Goal: Task Accomplishment & Management: Manage account settings

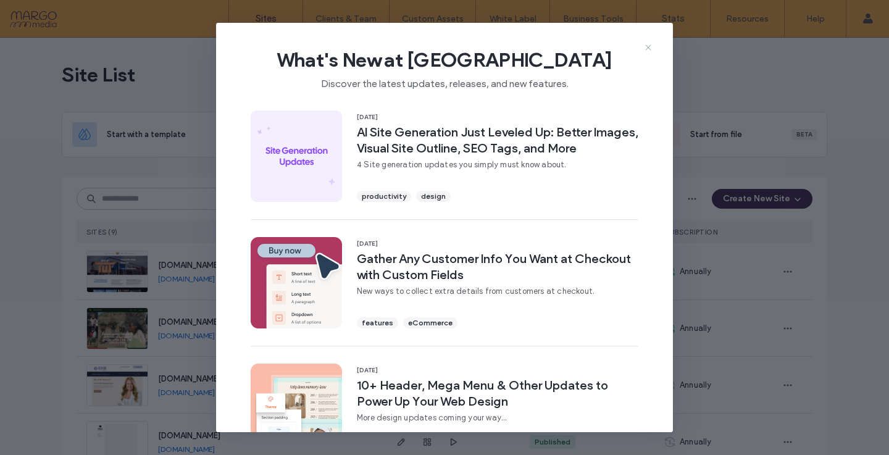
click at [649, 49] on icon at bounding box center [649, 48] width 10 height 10
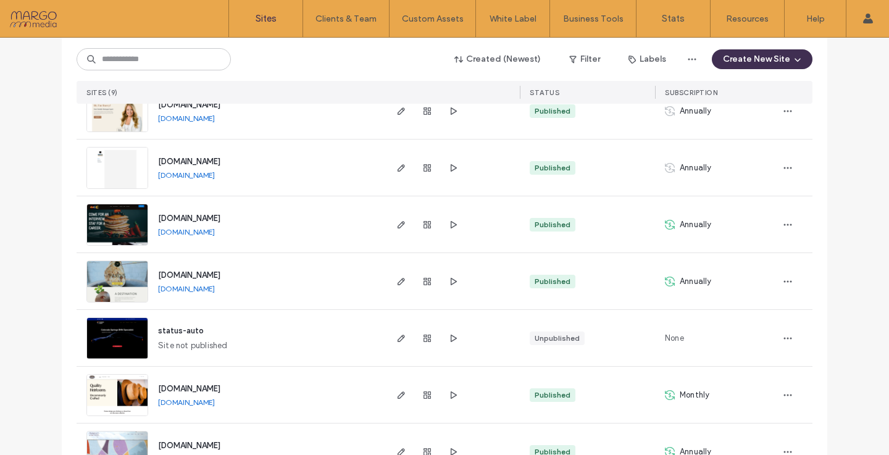
scroll to position [314, 0]
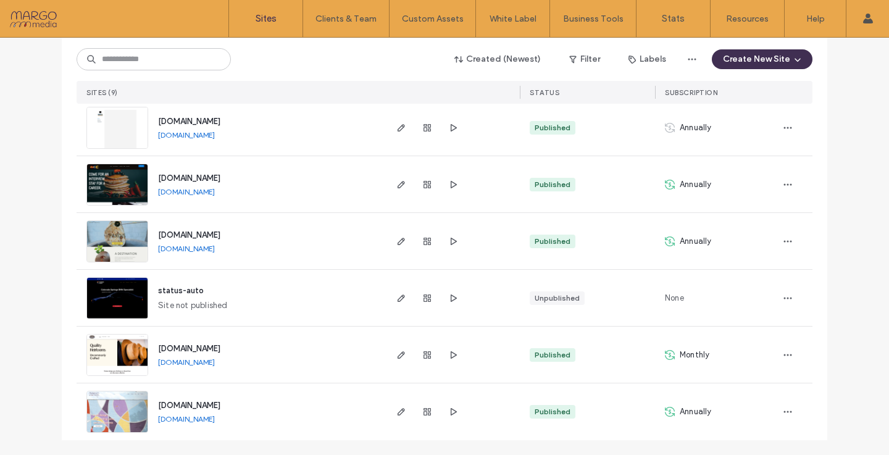
click at [132, 413] on img at bounding box center [117, 434] width 61 height 84
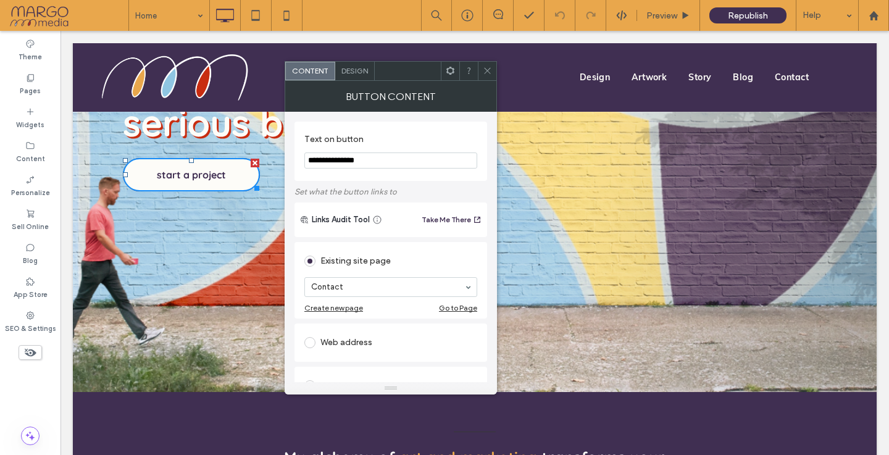
click at [490, 66] on icon at bounding box center [487, 70] width 9 height 9
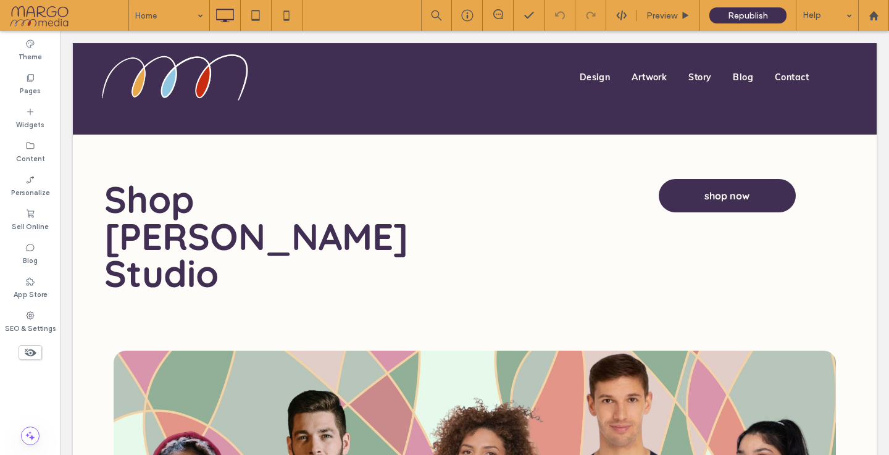
scroll to position [867, 0]
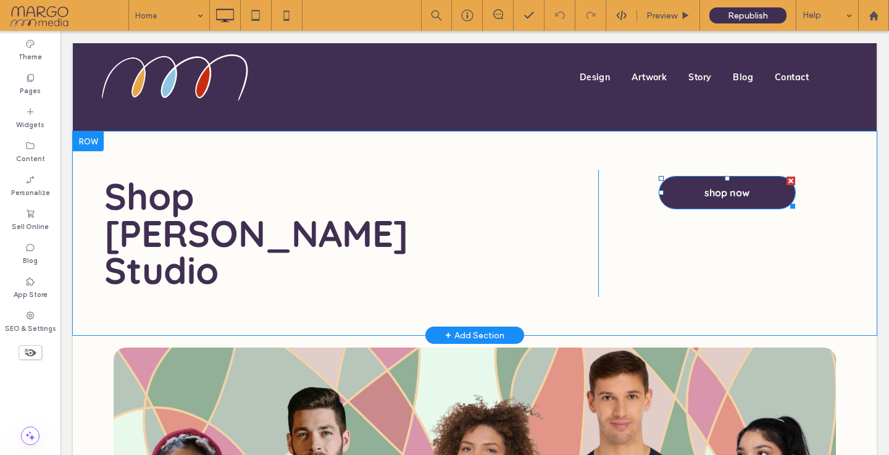
click at [708, 188] on span "shop now" at bounding box center [727, 193] width 45 height 32
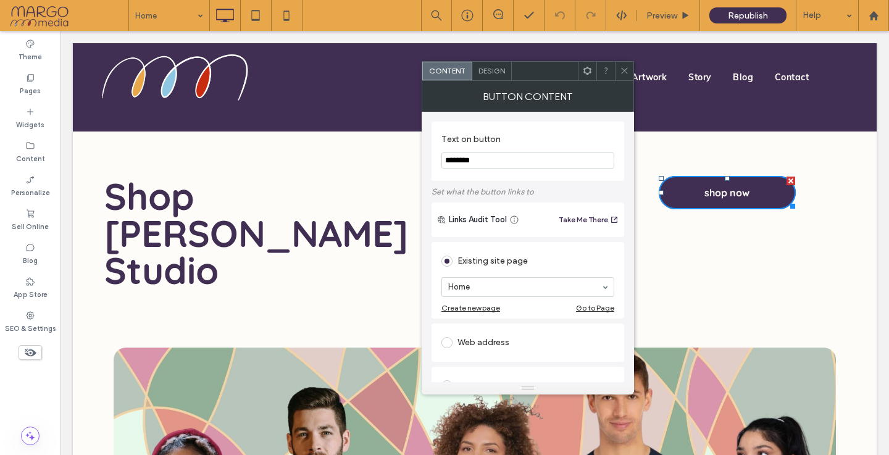
click at [628, 68] on use at bounding box center [624, 71] width 6 height 6
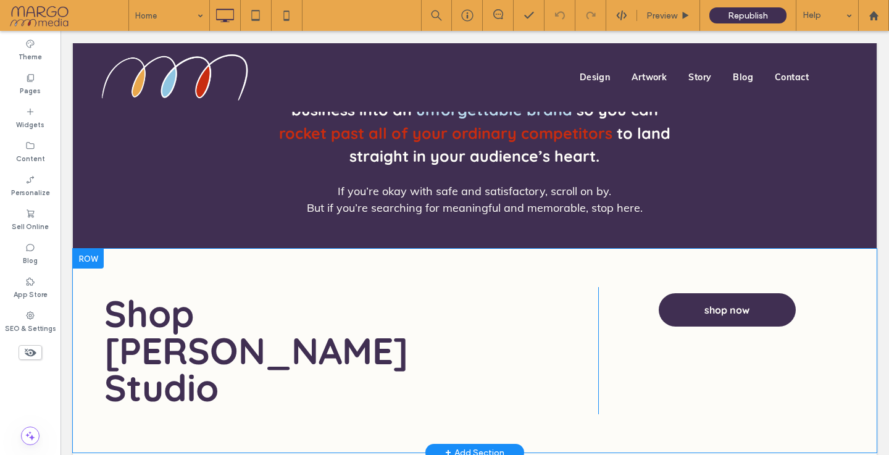
scroll to position [748, 0]
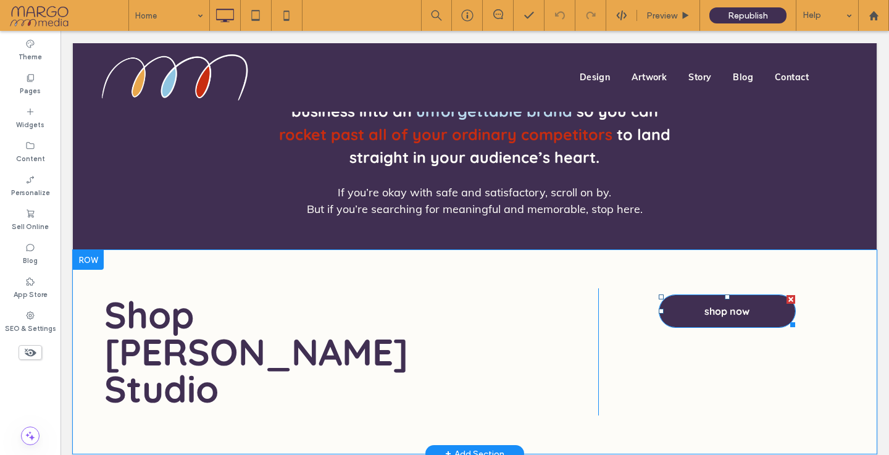
click at [733, 317] on span "shop now" at bounding box center [727, 311] width 45 height 32
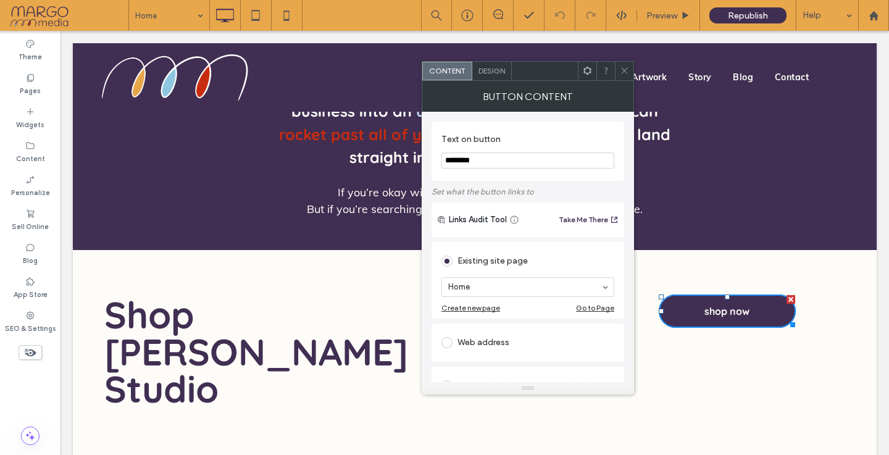
click at [514, 220] on icon at bounding box center [515, 220] width 10 height 10
click at [489, 159] on input "********" at bounding box center [528, 161] width 173 height 16
type input "**********"
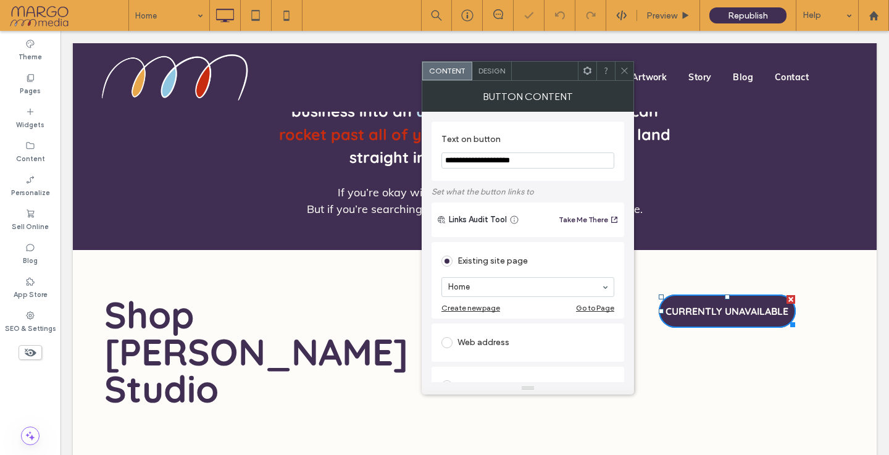
click at [626, 72] on icon at bounding box center [624, 70] width 9 height 9
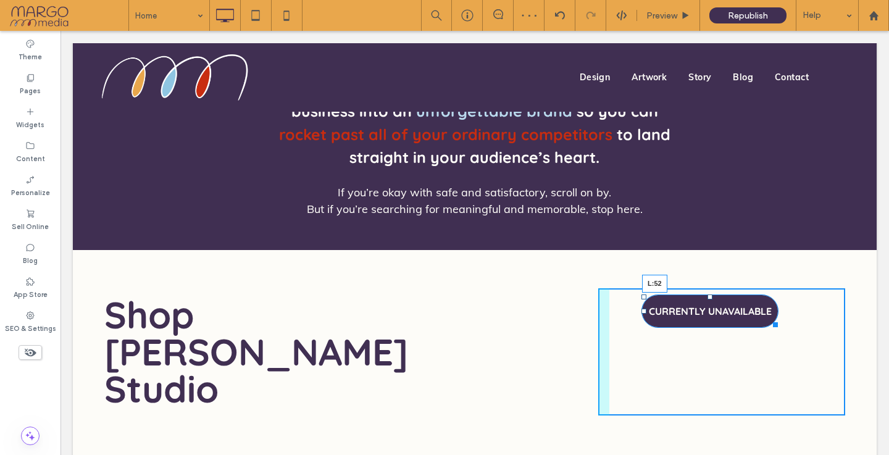
drag, startPoint x: 662, startPoint y: 310, endPoint x: 642, endPoint y: 310, distance: 19.8
click at [642, 310] on div at bounding box center [644, 311] width 5 height 5
drag, startPoint x: 771, startPoint y: 324, endPoint x: 808, endPoint y: 324, distance: 37.1
click at [774, 324] on div at bounding box center [769, 322] width 9 height 9
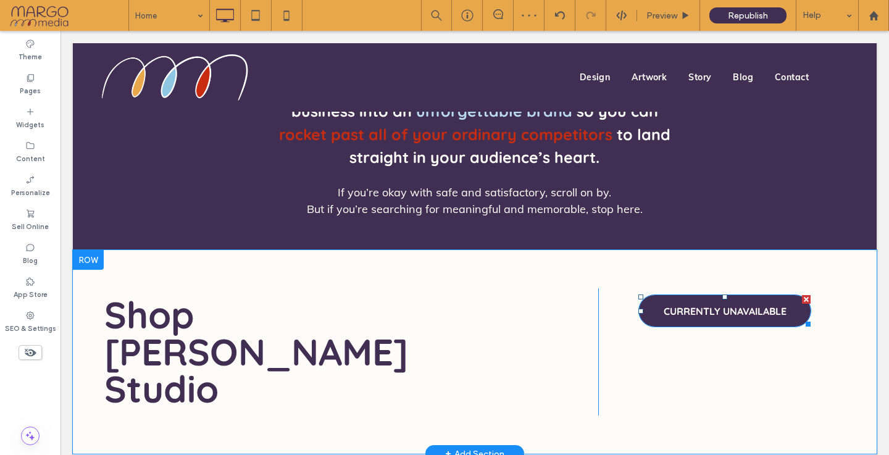
click at [754, 314] on span "CURRENTLY UNAVAILABLE" at bounding box center [725, 311] width 123 height 32
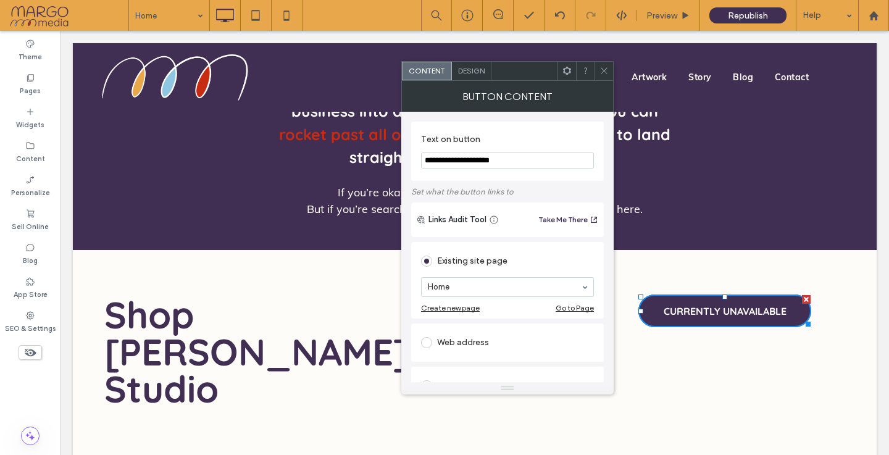
click at [605, 77] on span at bounding box center [604, 71] width 9 height 19
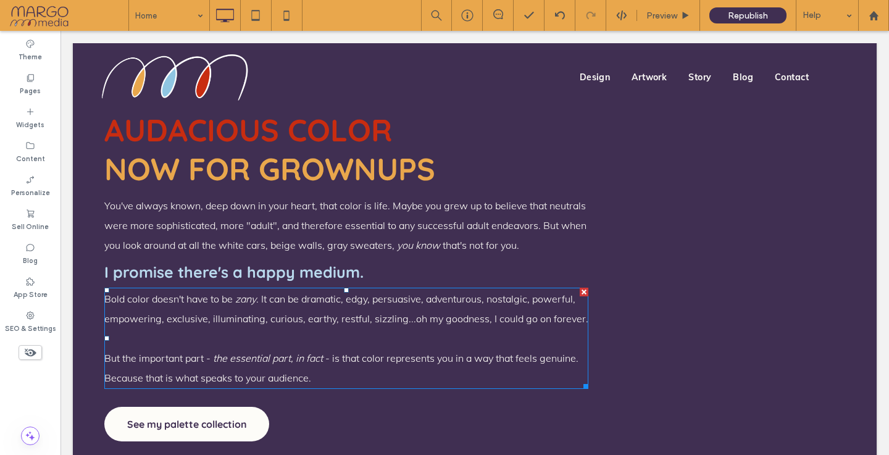
scroll to position [1947, 0]
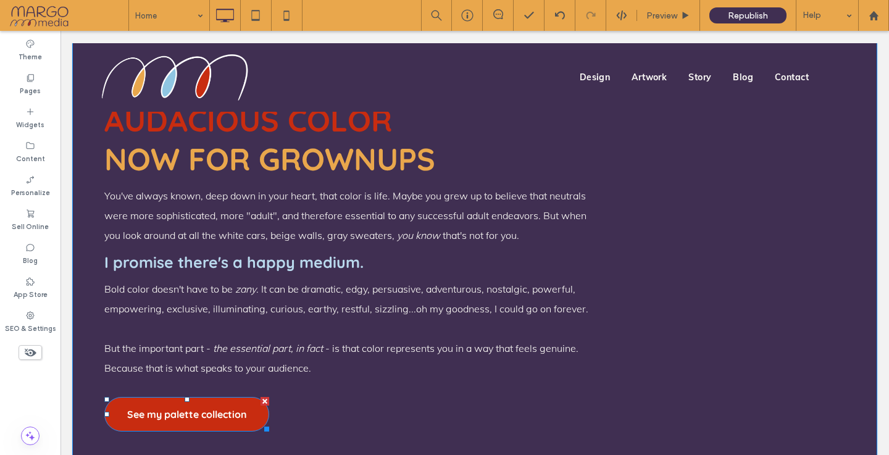
click at [263, 397] on div at bounding box center [265, 401] width 9 height 9
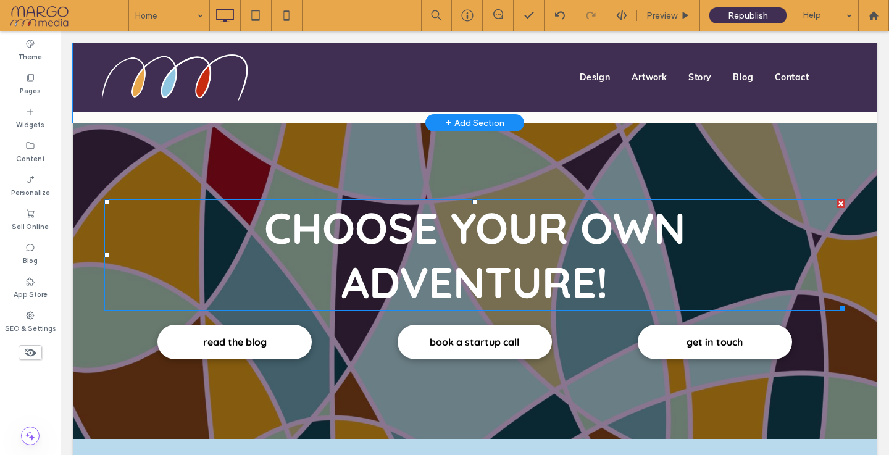
scroll to position [2722, 0]
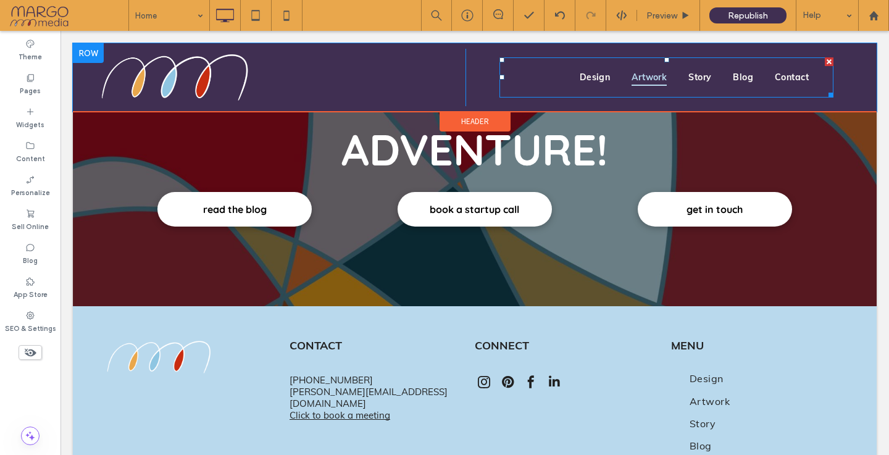
click at [657, 77] on span "Artwork" at bounding box center [649, 77] width 35 height 17
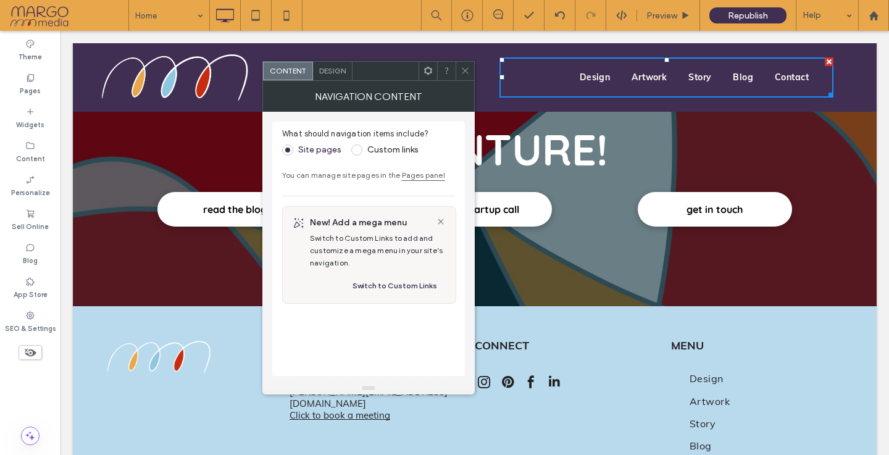
click at [467, 70] on icon at bounding box center [465, 70] width 9 height 9
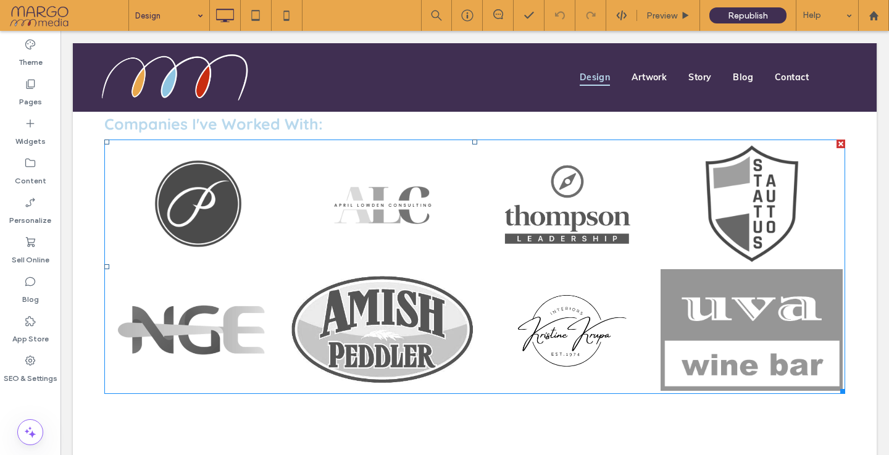
scroll to position [1734, 0]
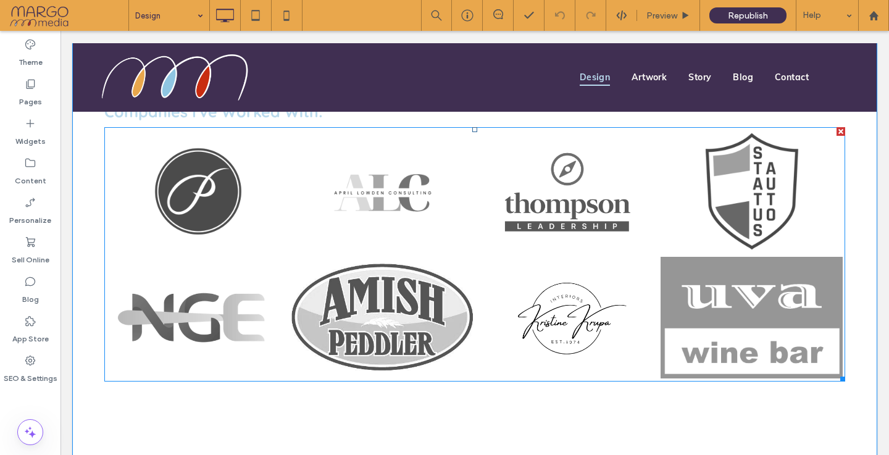
click at [356, 200] on link at bounding box center [383, 192] width 182 height 124
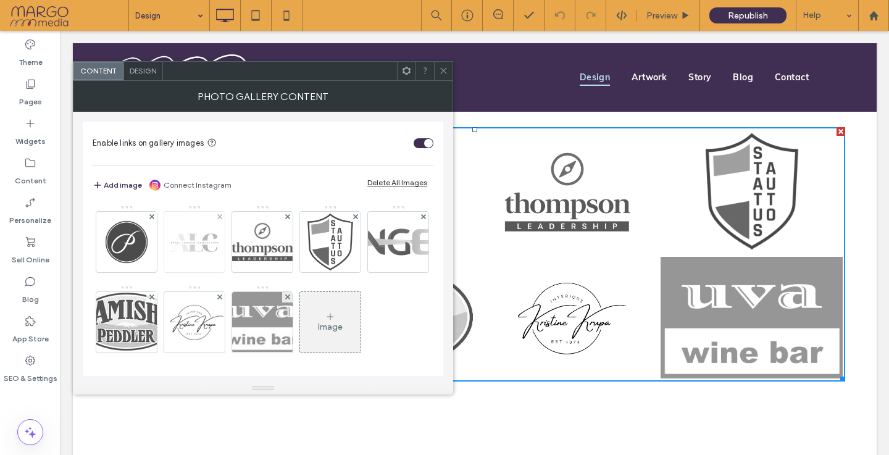
click at [188, 240] on img at bounding box center [194, 242] width 61 height 61
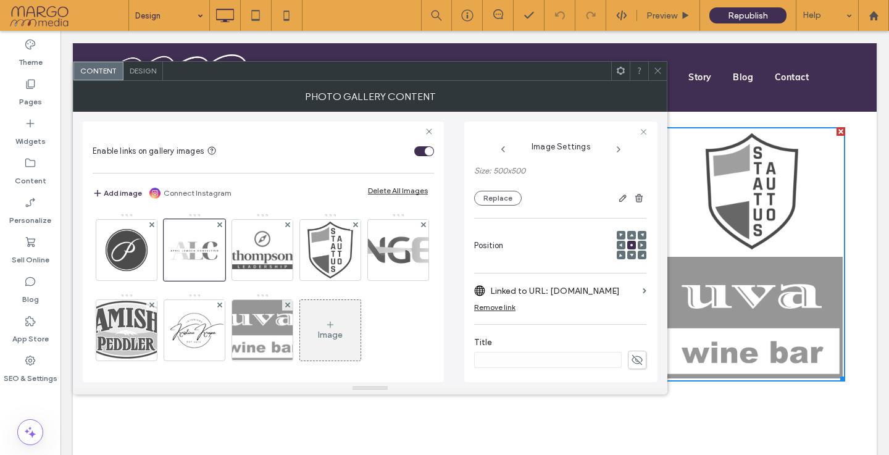
scroll to position [130, 0]
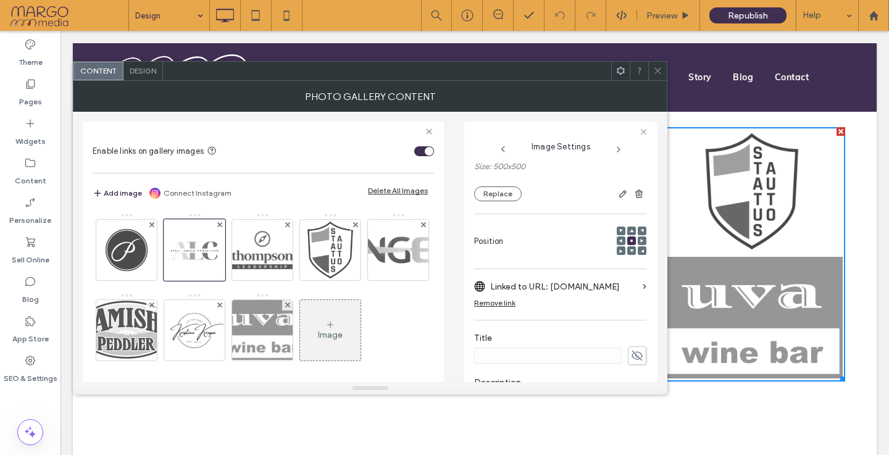
click at [508, 298] on div "Remove link" at bounding box center [494, 302] width 41 height 9
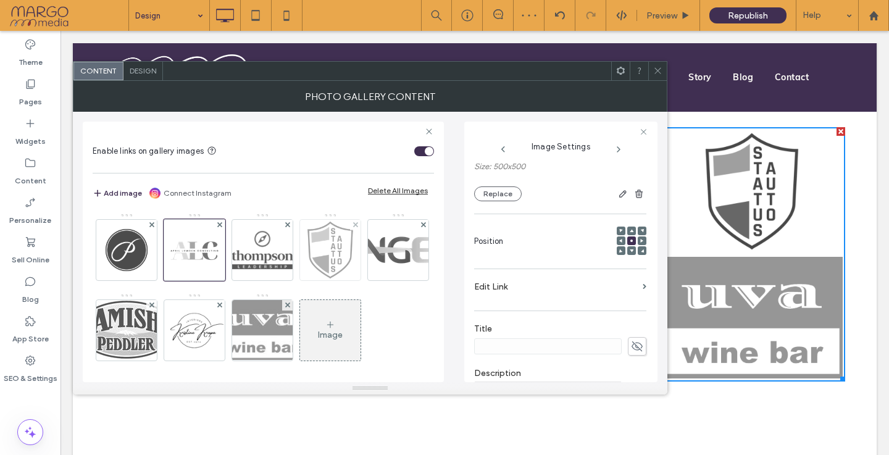
click at [323, 254] on img at bounding box center [330, 250] width 61 height 61
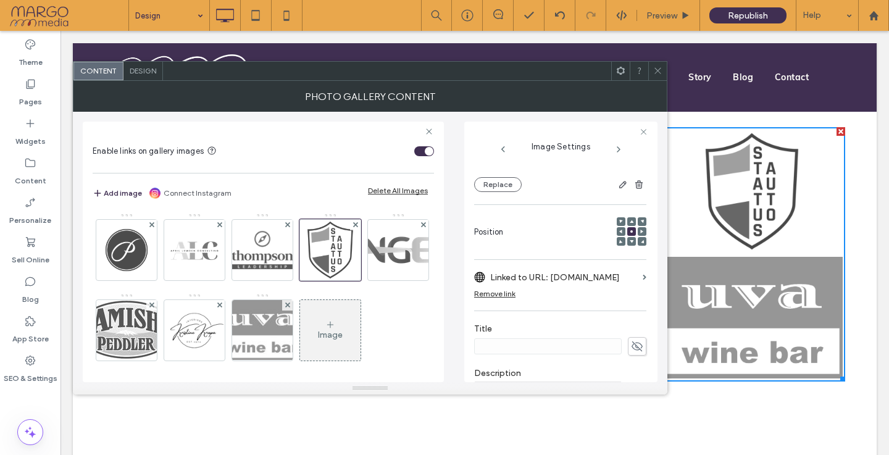
click at [500, 296] on div "Remove link" at bounding box center [494, 293] width 41 height 9
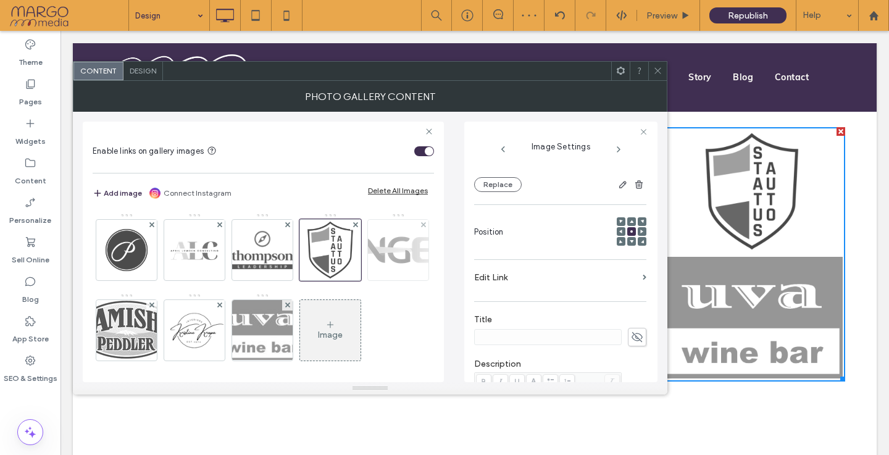
click at [349, 277] on img at bounding box center [398, 250] width 99 height 54
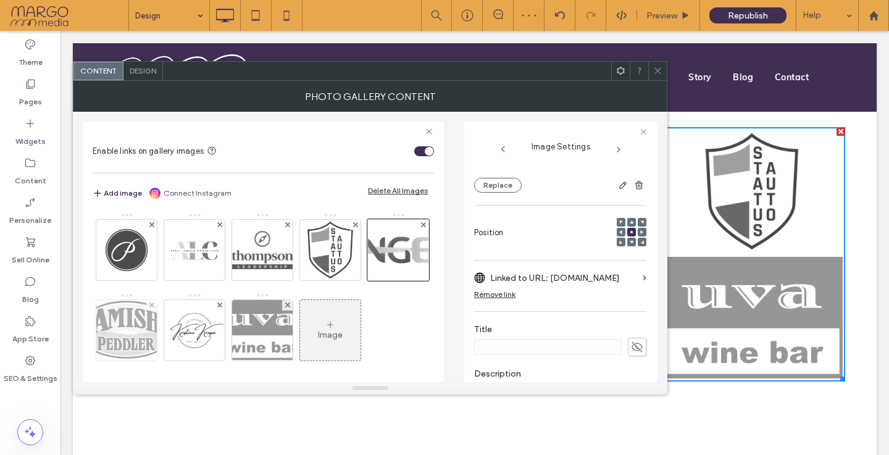
click at [176, 329] on img at bounding box center [126, 330] width 99 height 59
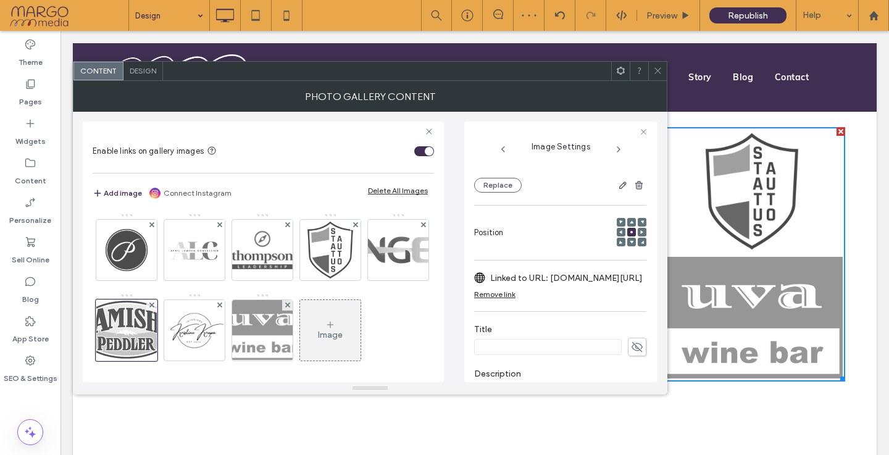
click at [293, 332] on div "Image" at bounding box center [263, 293] width 340 height 161
click at [235, 336] on img at bounding box center [195, 330] width 80 height 61
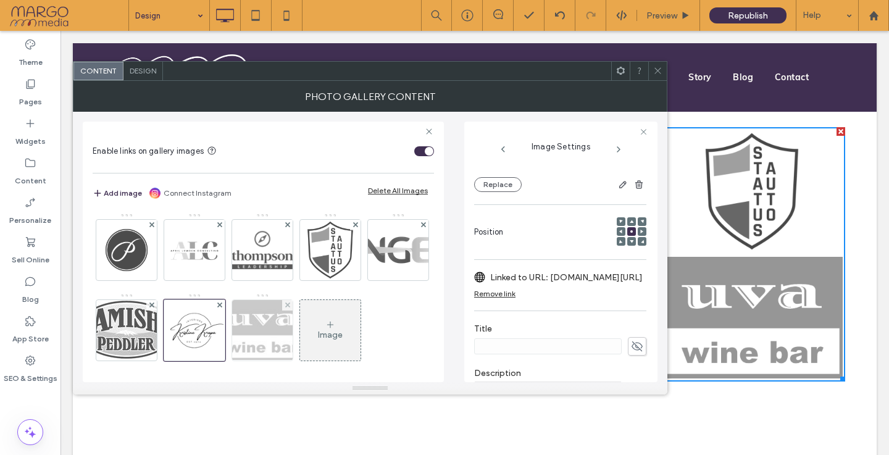
click at [308, 318] on img at bounding box center [262, 330] width 91 height 61
click at [658, 72] on icon at bounding box center [657, 70] width 9 height 9
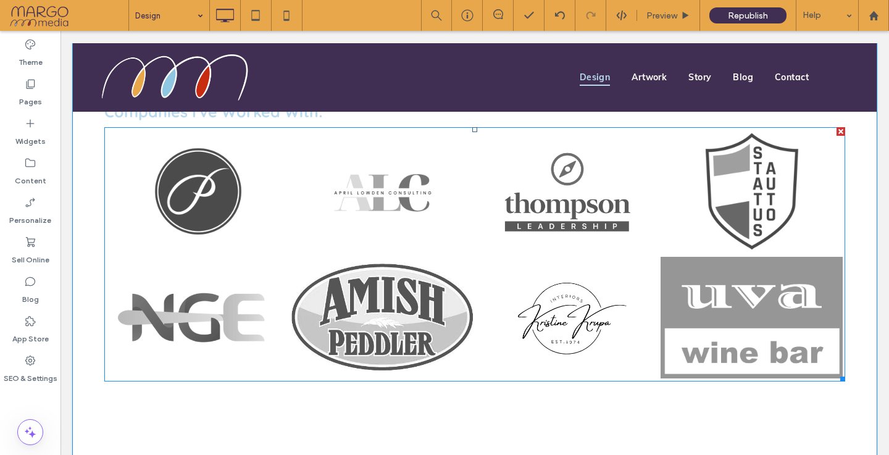
click at [384, 196] on link at bounding box center [383, 192] width 182 height 124
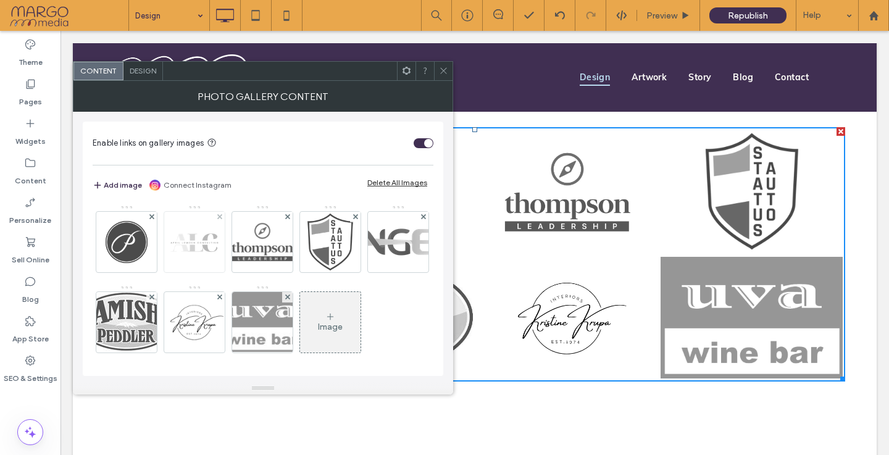
click at [211, 238] on img at bounding box center [194, 242] width 61 height 61
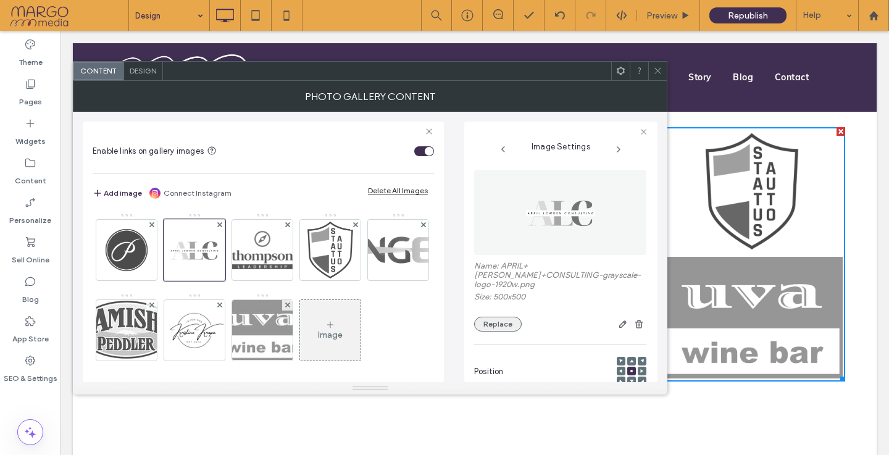
click at [499, 319] on button "Replace" at bounding box center [498, 324] width 48 height 15
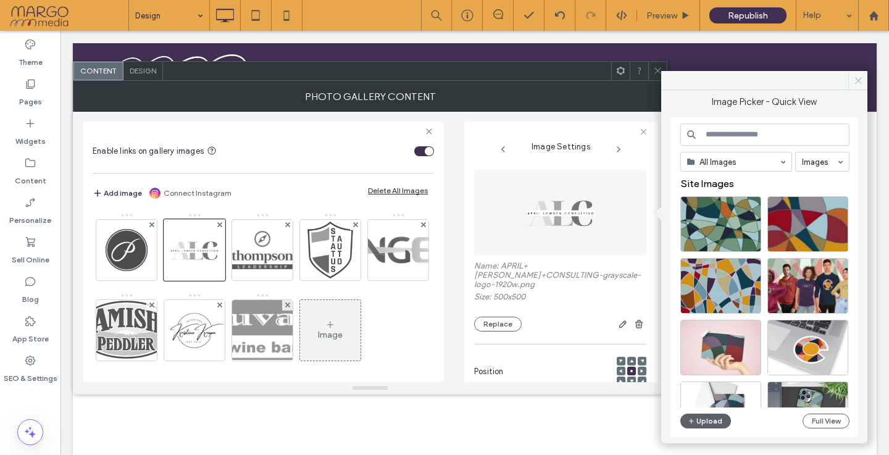
click at [857, 76] on icon at bounding box center [858, 80] width 9 height 9
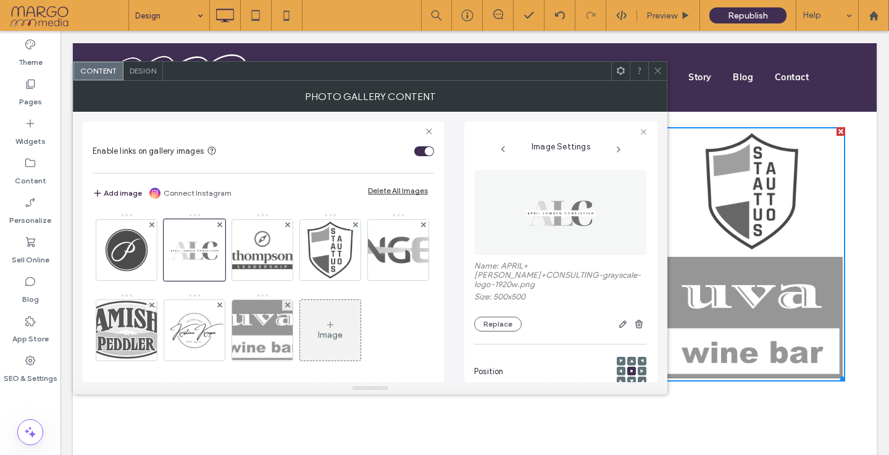
click at [661, 74] on icon at bounding box center [657, 70] width 9 height 9
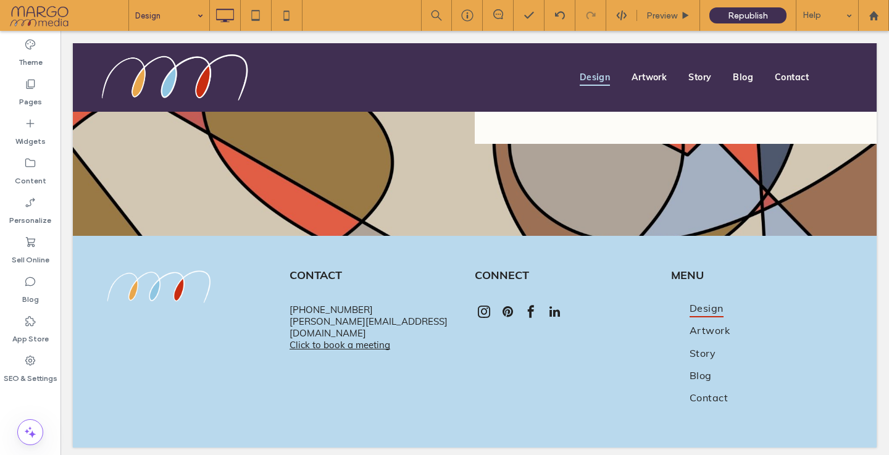
scroll to position [2384, 0]
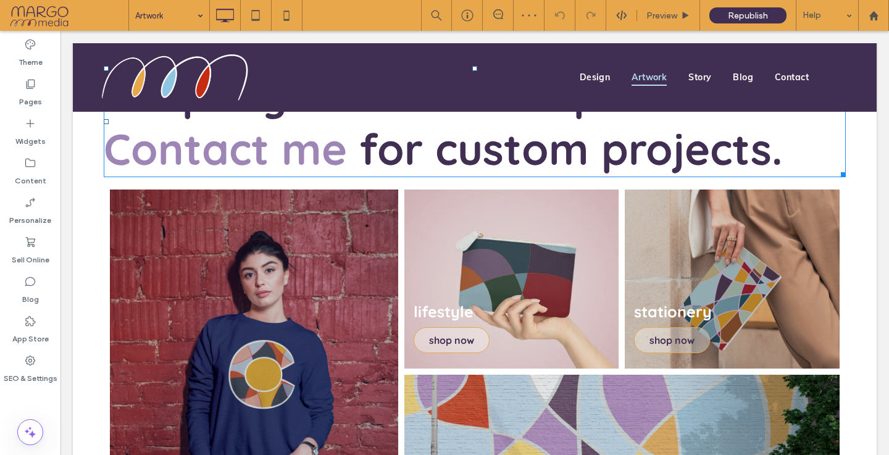
scroll to position [304, 0]
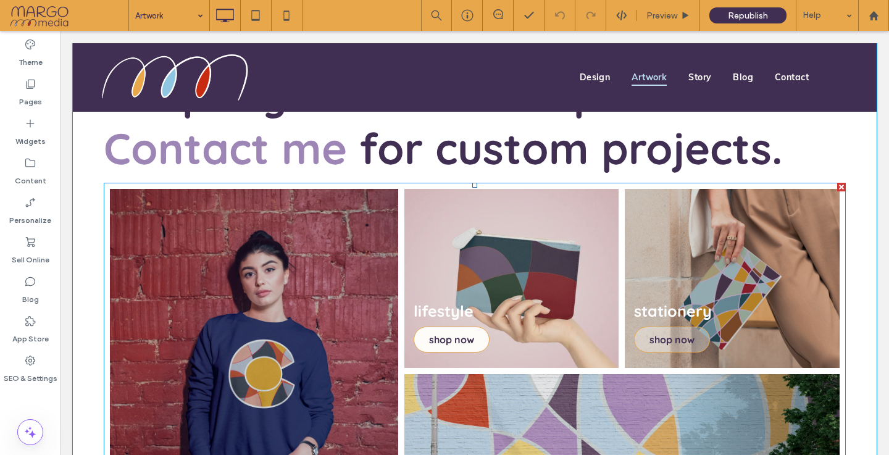
click at [466, 335] on span "shop now" at bounding box center [452, 339] width 70 height 25
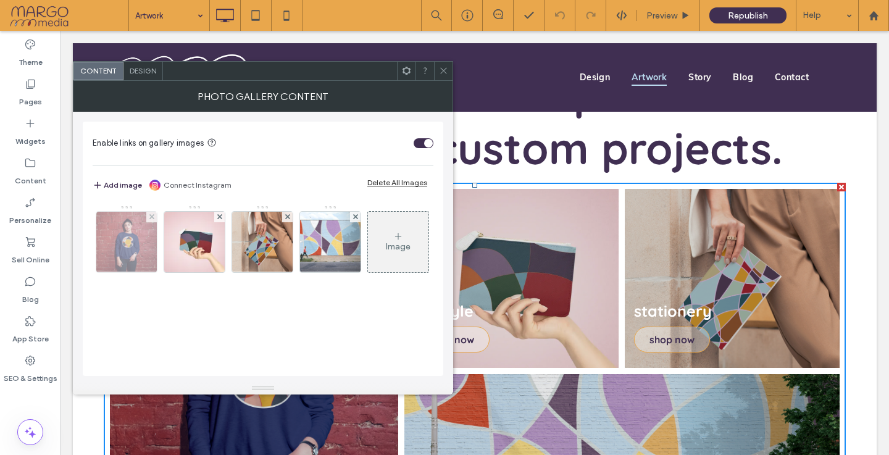
click at [146, 217] on div at bounding box center [151, 217] width 11 height 11
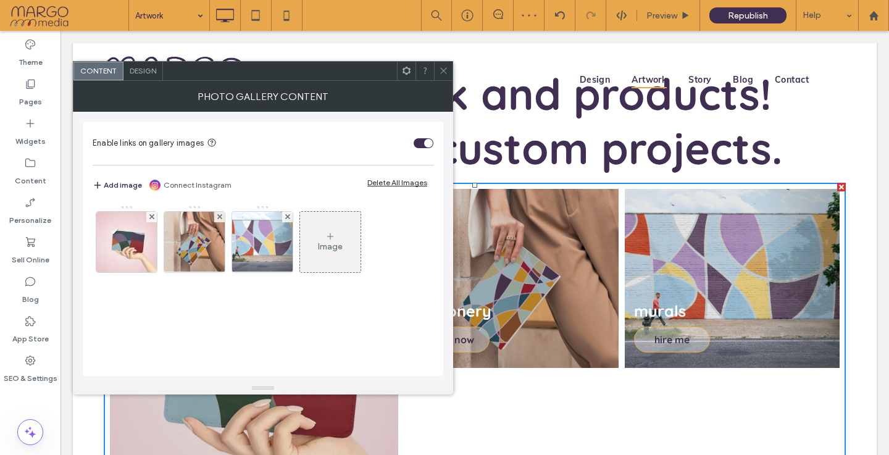
click at [442, 74] on icon at bounding box center [443, 70] width 9 height 9
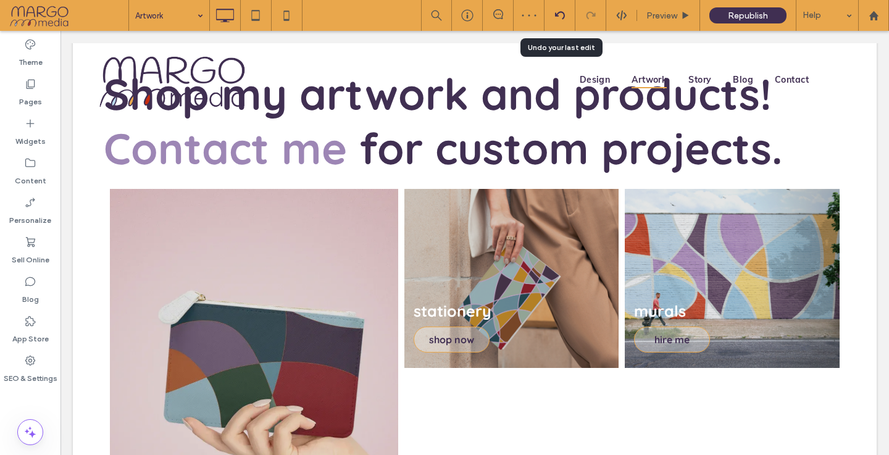
click at [557, 12] on icon at bounding box center [560, 16] width 10 height 10
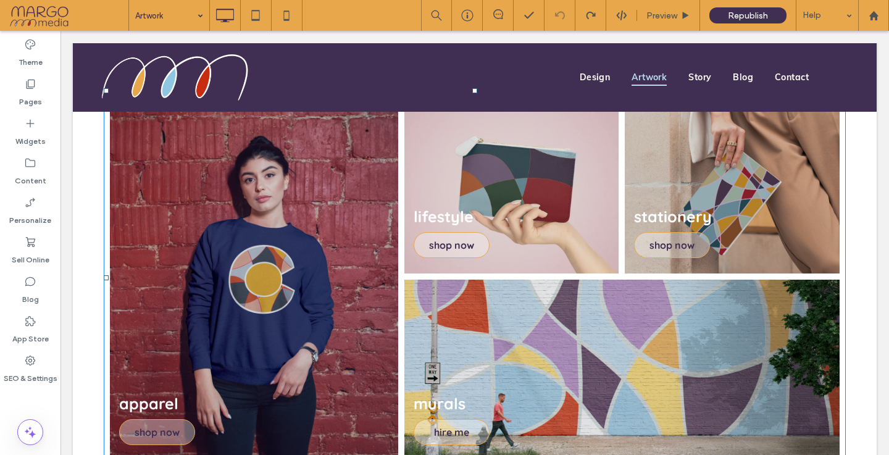
scroll to position [399, 0]
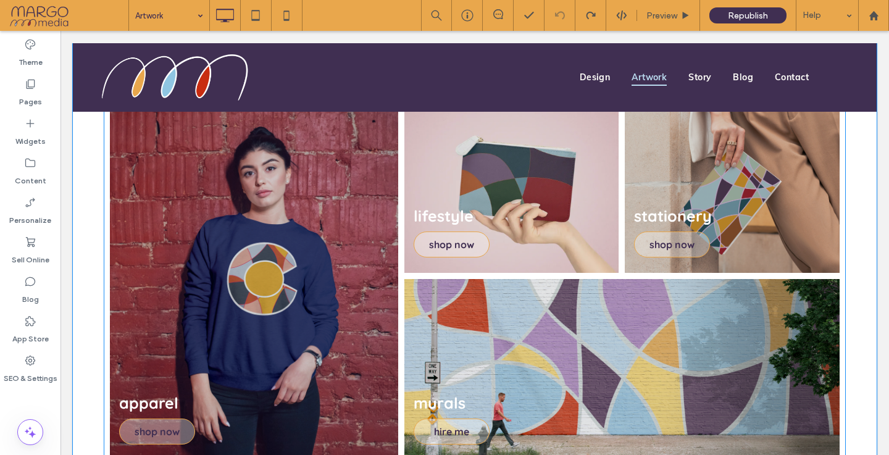
click at [263, 323] on link at bounding box center [254, 277] width 306 height 389
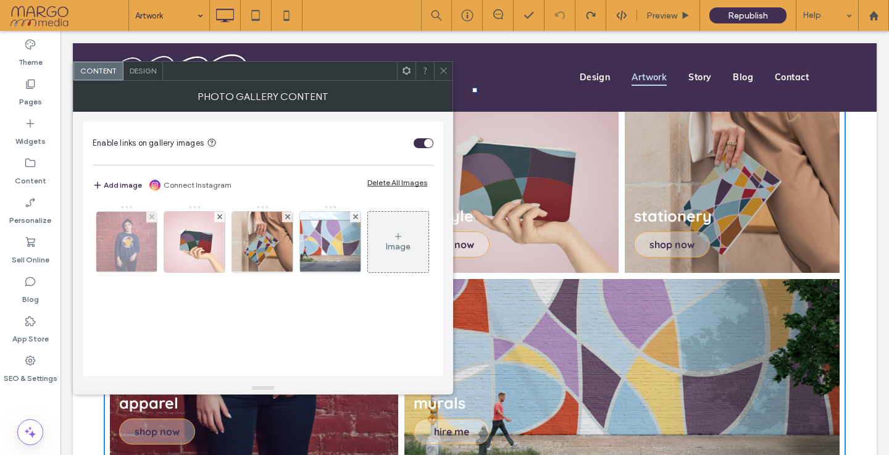
click at [133, 248] on img at bounding box center [127, 242] width 91 height 61
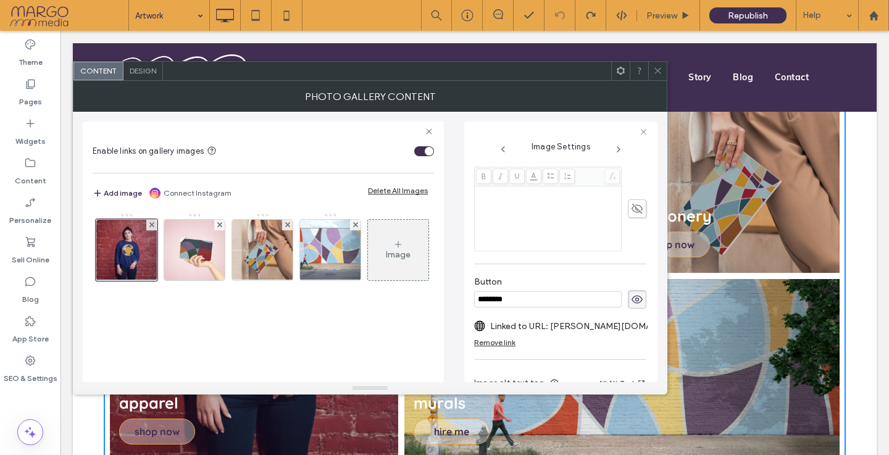
scroll to position [326, 0]
click at [506, 344] on div "Remove link" at bounding box center [494, 342] width 41 height 9
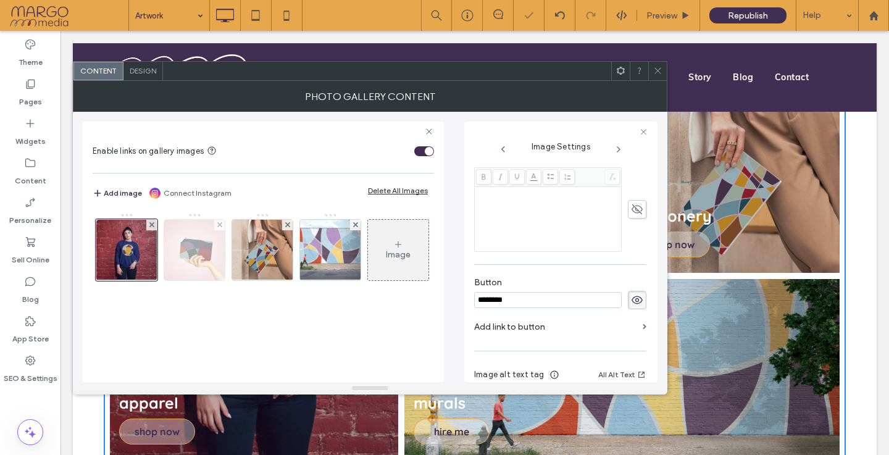
click at [177, 274] on img at bounding box center [194, 250] width 61 height 61
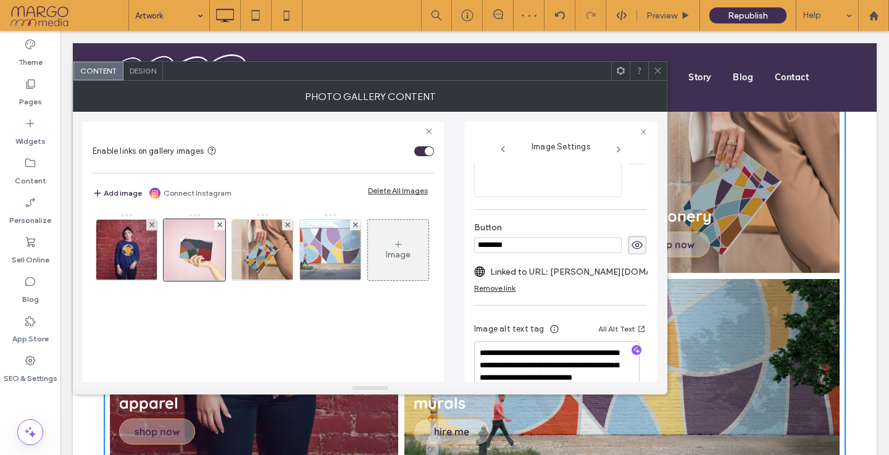
scroll to position [405, 0]
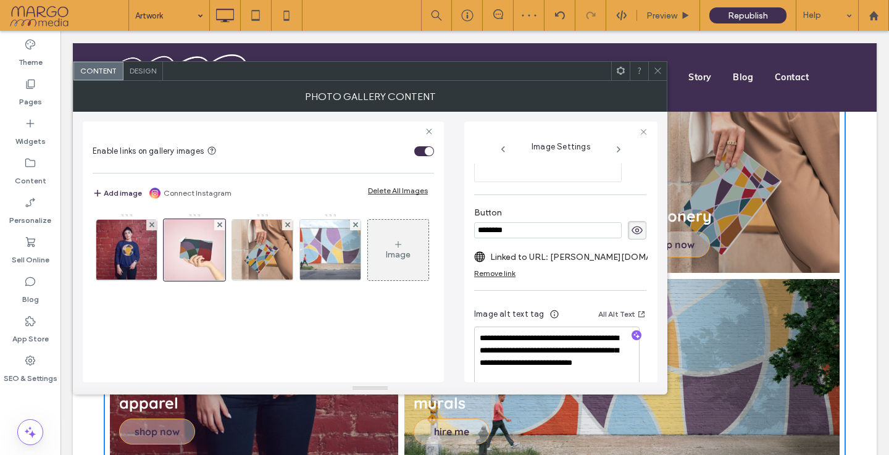
click at [499, 274] on div "Remove link" at bounding box center [494, 273] width 41 height 9
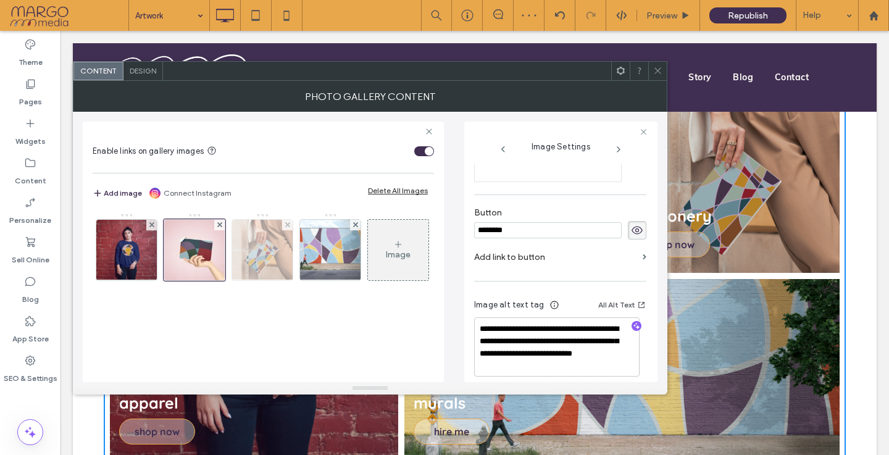
click at [277, 251] on img at bounding box center [262, 250] width 91 height 61
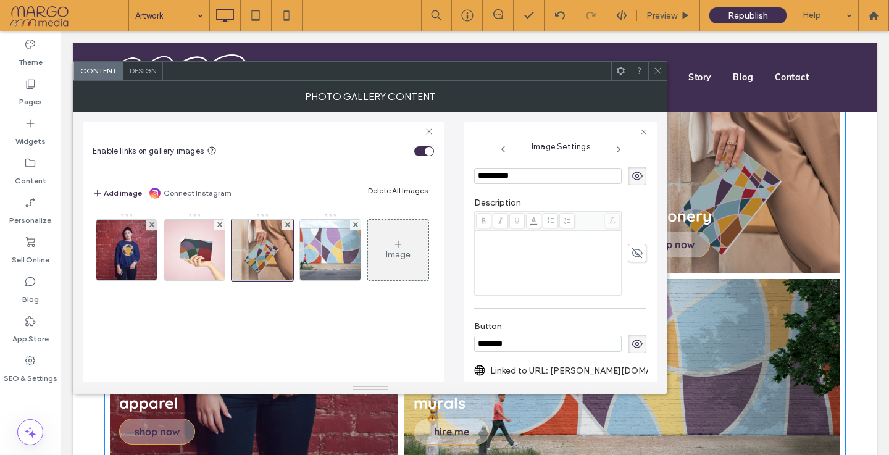
scroll to position [408, 0]
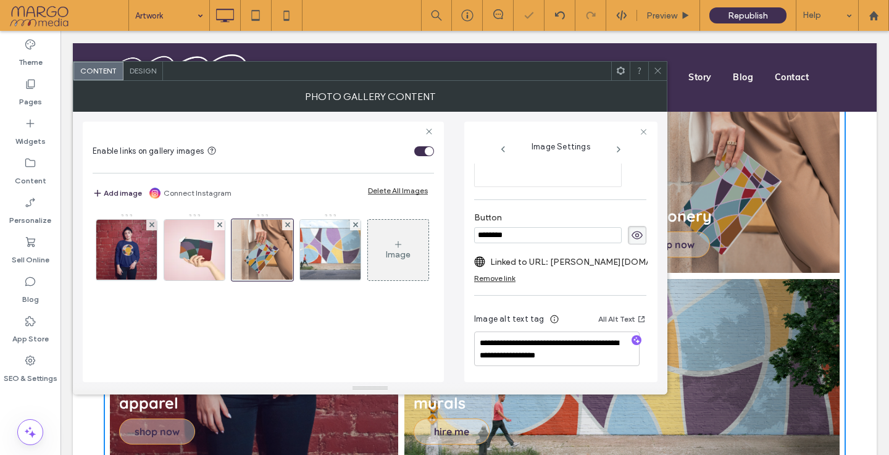
click at [498, 274] on div "Remove link" at bounding box center [494, 278] width 41 height 9
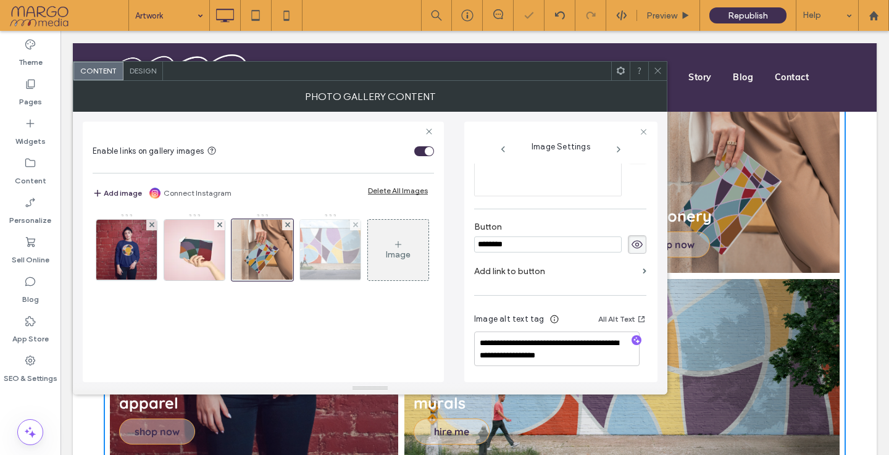
click at [305, 263] on img at bounding box center [330, 250] width 91 height 61
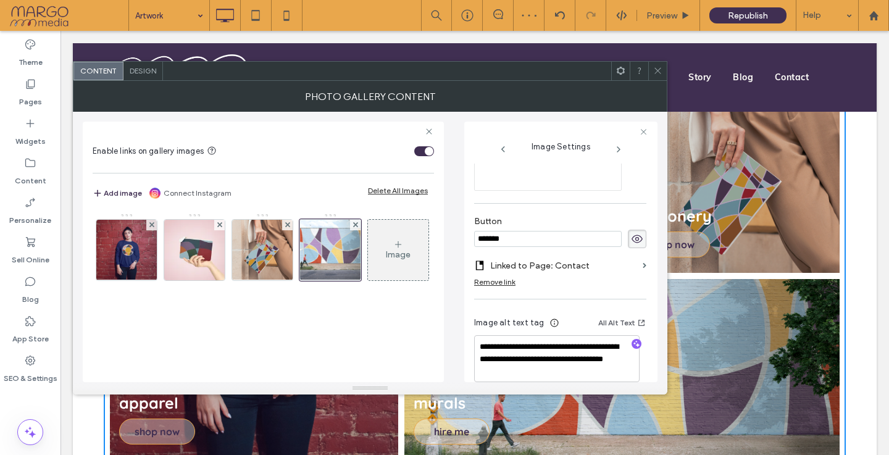
scroll to position [404, 0]
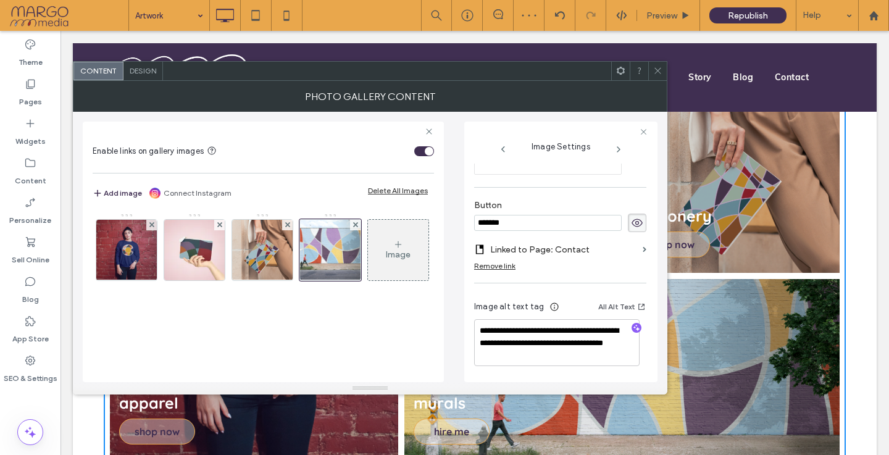
click at [493, 267] on div "Remove link" at bounding box center [494, 265] width 41 height 9
click at [660, 69] on icon at bounding box center [657, 70] width 9 height 9
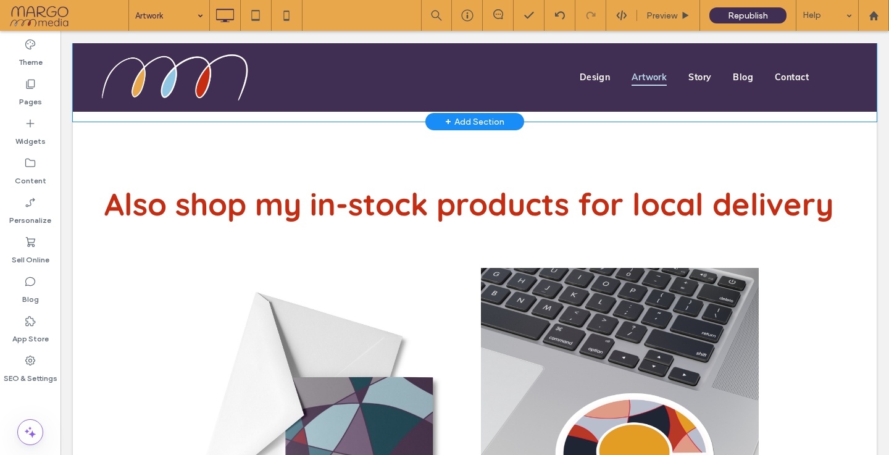
scroll to position [755, 0]
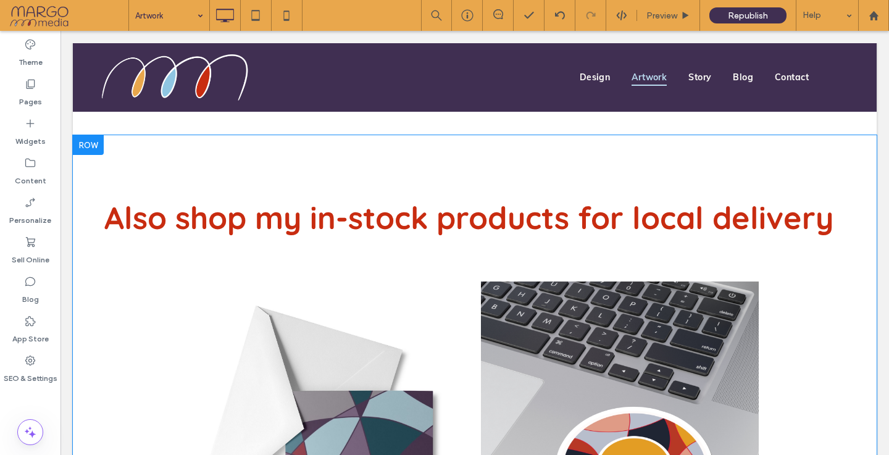
click at [90, 142] on div at bounding box center [88, 145] width 31 height 20
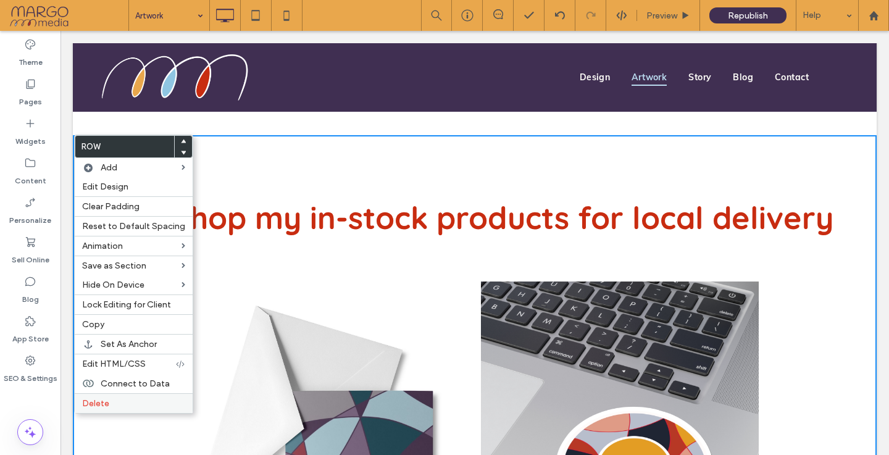
click at [113, 405] on label "Delete" at bounding box center [133, 403] width 103 height 11
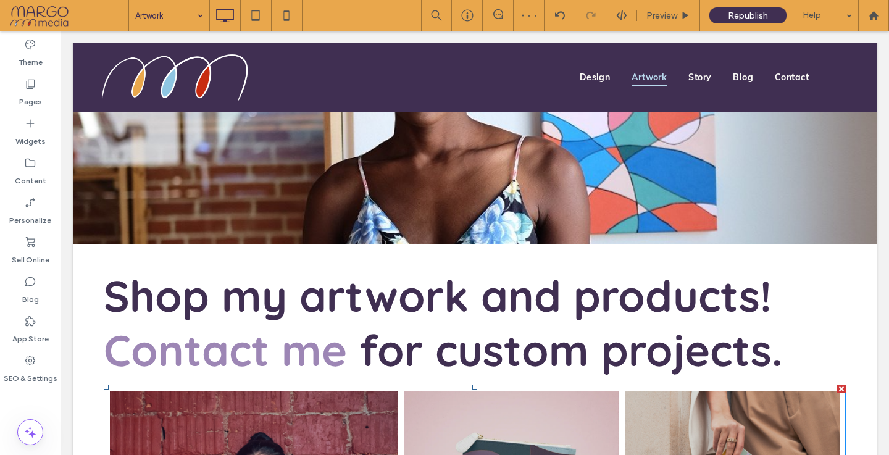
scroll to position [101, 0]
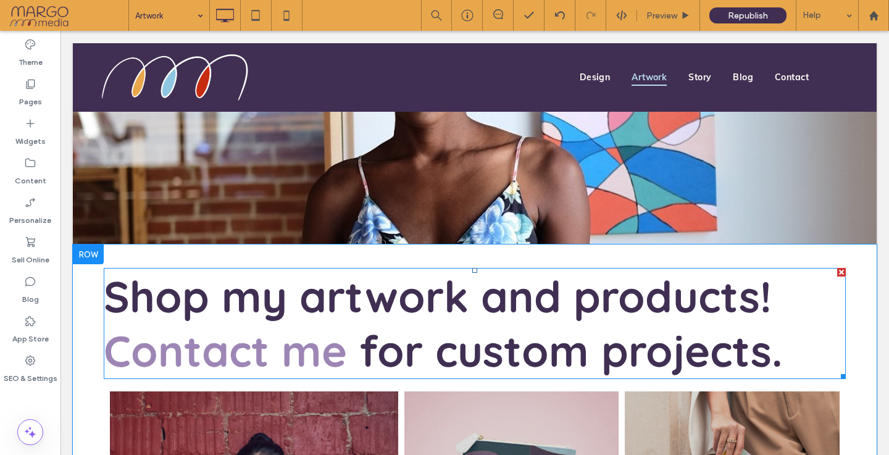
click at [192, 303] on span "Shop my artwork and products!" at bounding box center [438, 296] width 668 height 54
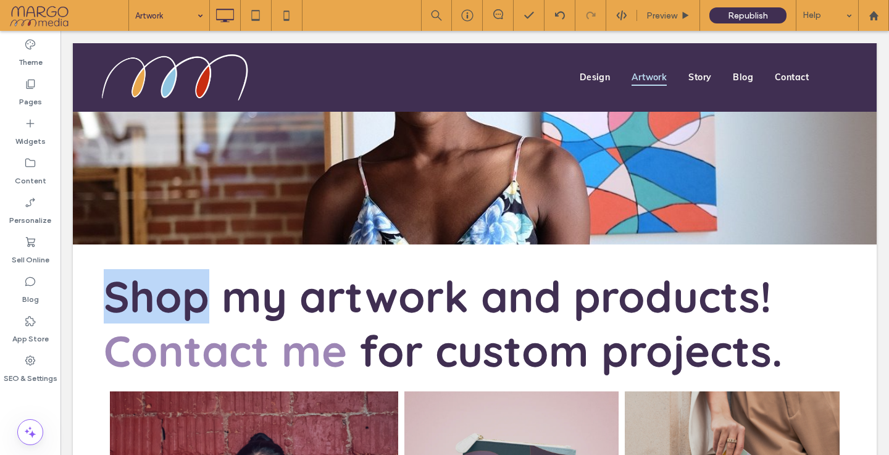
click at [192, 303] on span "Shop my artwork and products!" at bounding box center [438, 296] width 668 height 54
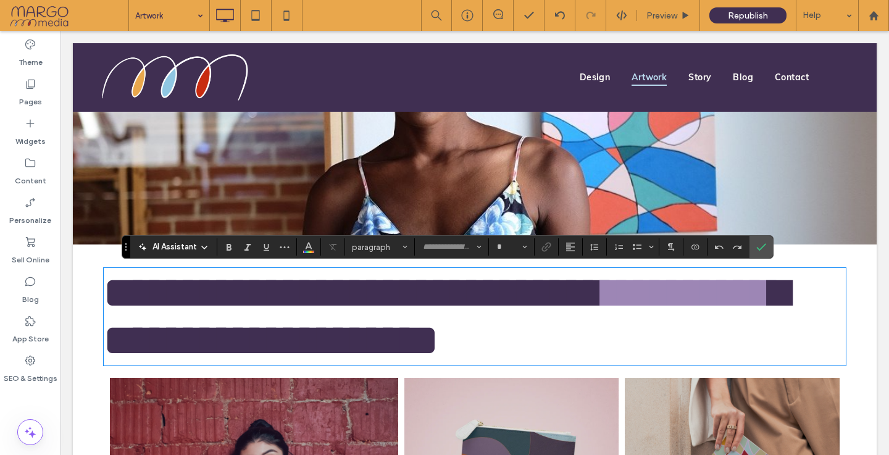
type input "*********"
type input "**"
click at [192, 303] on span "**********" at bounding box center [354, 292] width 501 height 43
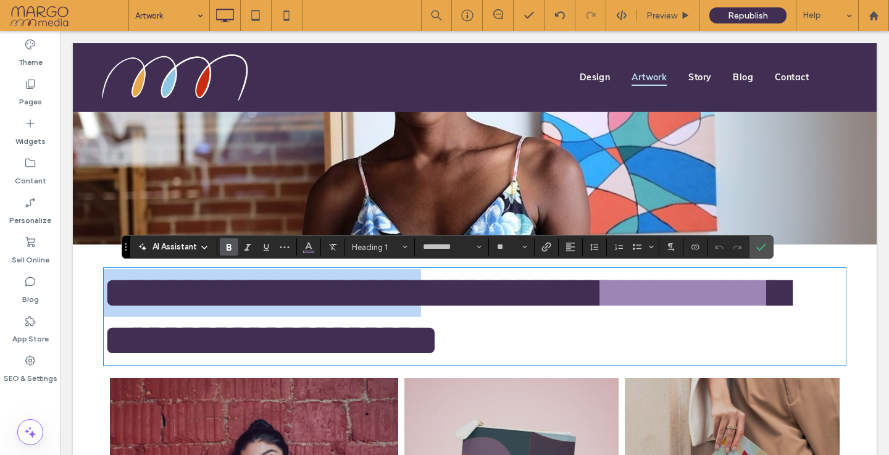
drag, startPoint x: 109, startPoint y: 299, endPoint x: 555, endPoint y: 316, distance: 446.3
click at [555, 314] on span "**********" at bounding box center [354, 292] width 501 height 43
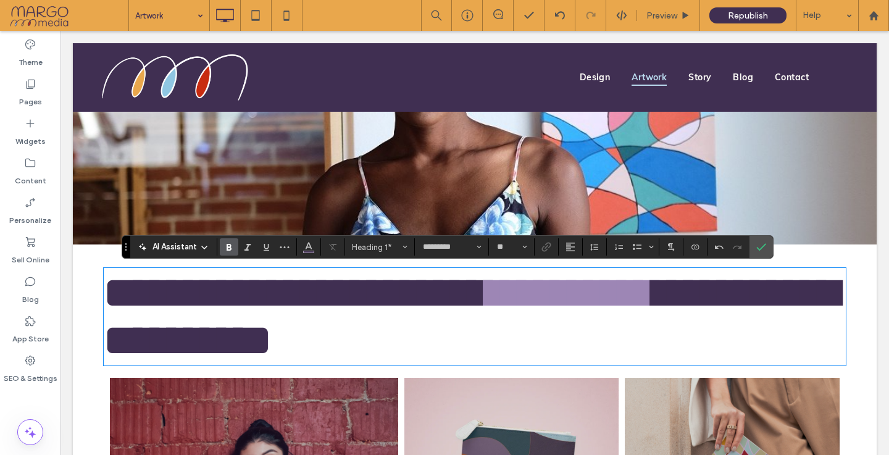
click at [488, 293] on span "**********" at bounding box center [296, 292] width 384 height 43
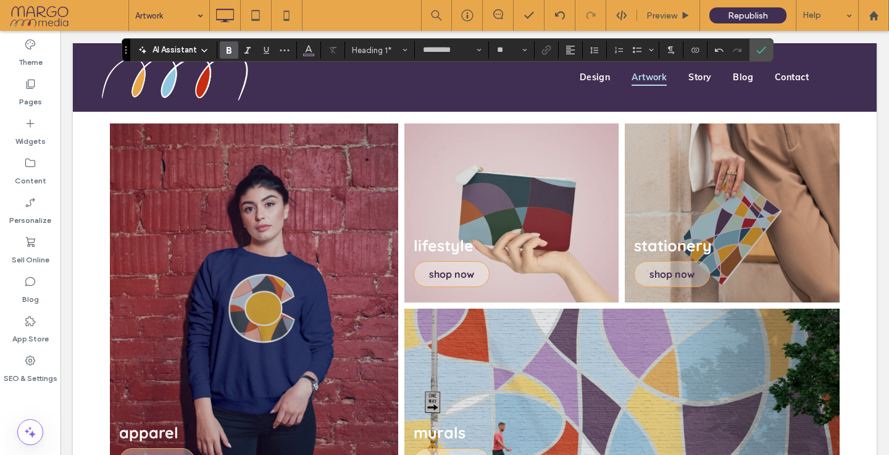
scroll to position [363, 0]
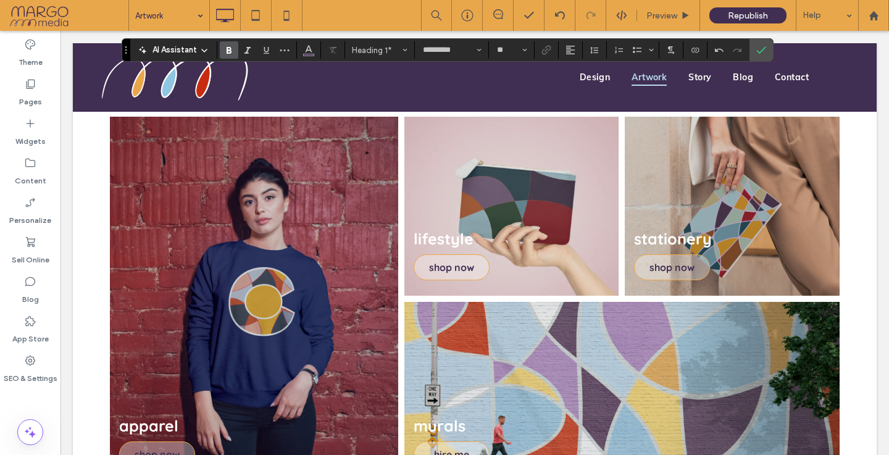
click at [338, 101] on span "**********" at bounding box center [513, 78] width 351 height 43
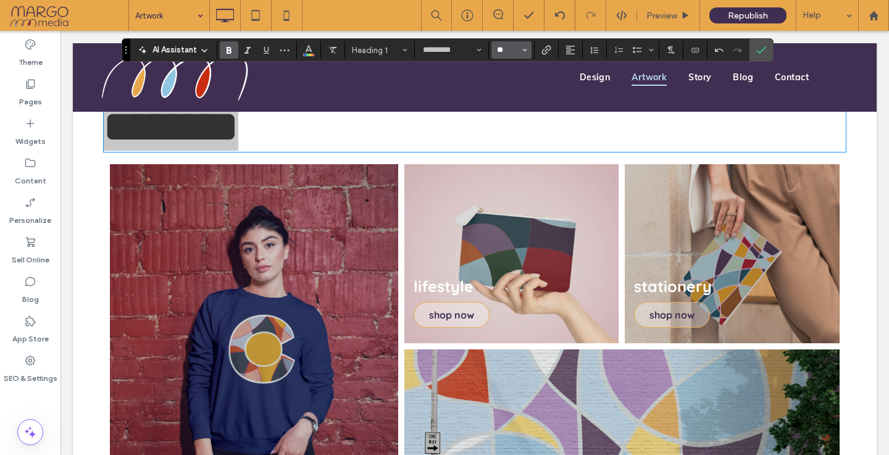
click at [519, 53] on input "**" at bounding box center [508, 50] width 24 height 10
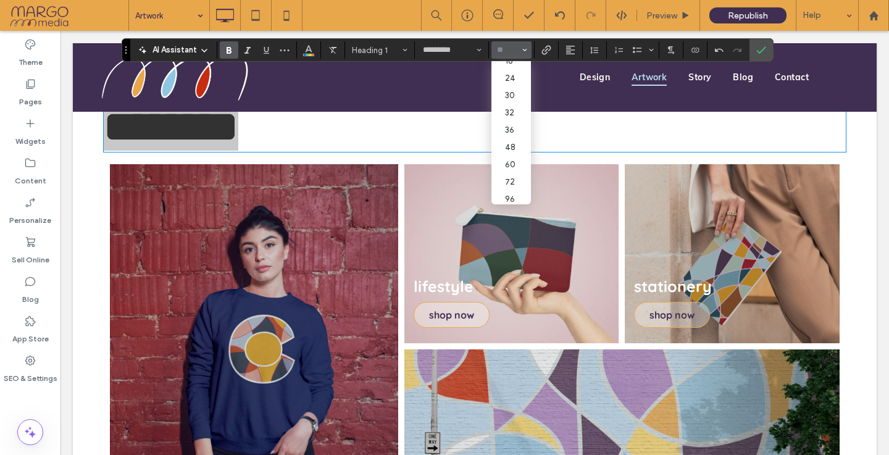
scroll to position [143, 0]
click at [506, 159] on label "60" at bounding box center [512, 161] width 40 height 17
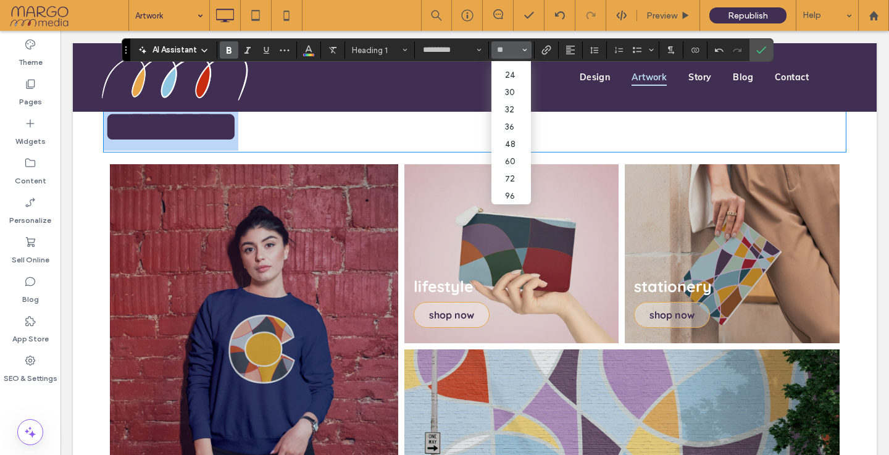
type input "**"
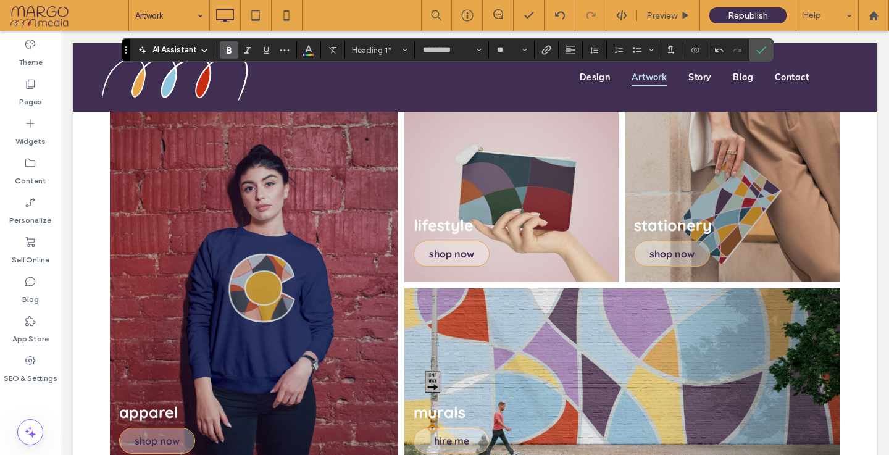
scroll to position [340, 0]
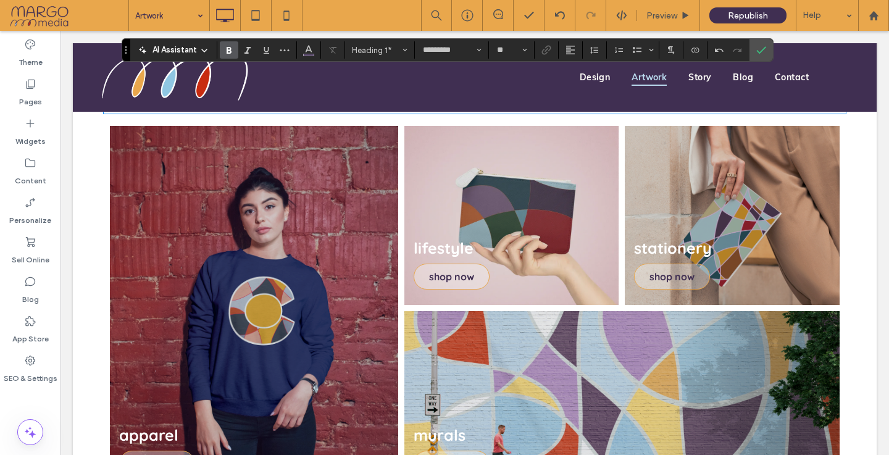
click at [594, 112] on h1 "**********" at bounding box center [475, 72] width 742 height 82
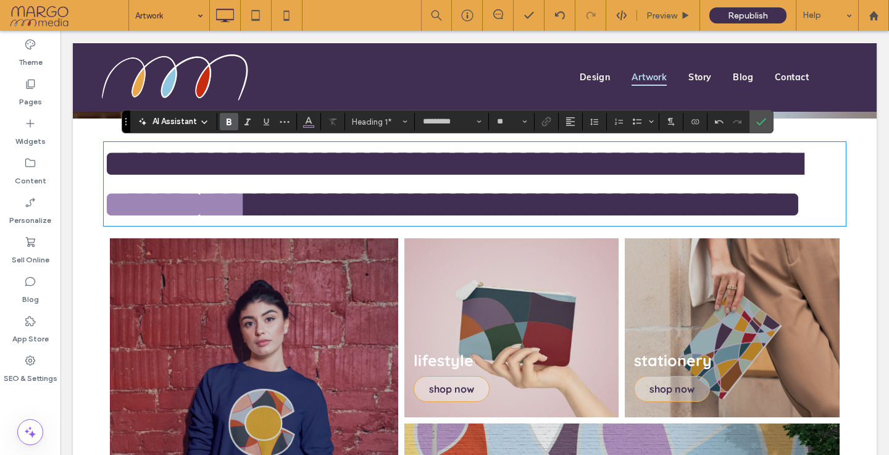
scroll to position [224, 0]
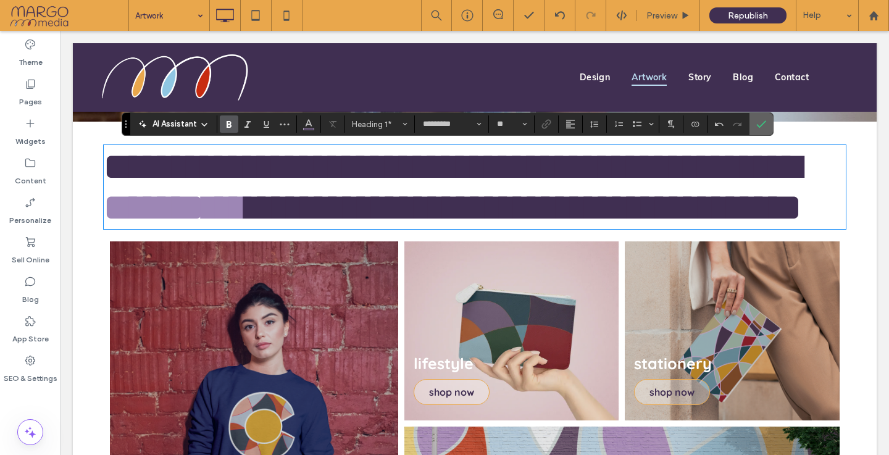
click at [760, 113] on span "Confirm" at bounding box center [760, 124] width 6 height 22
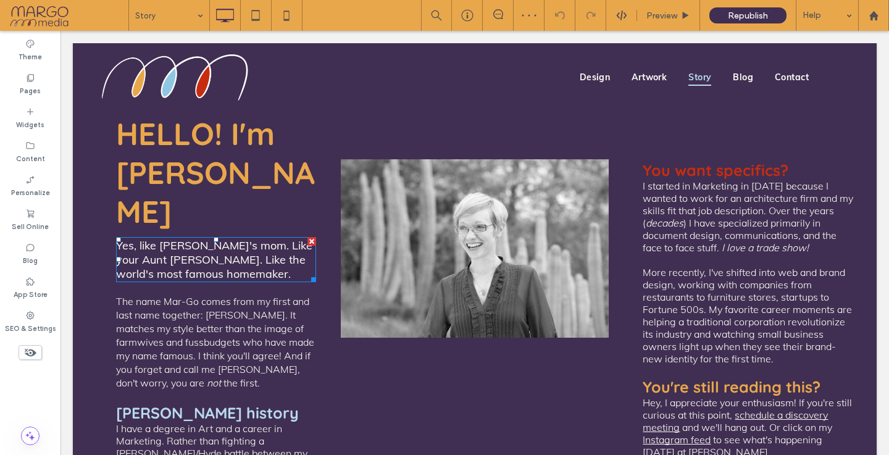
scroll to position [345, 0]
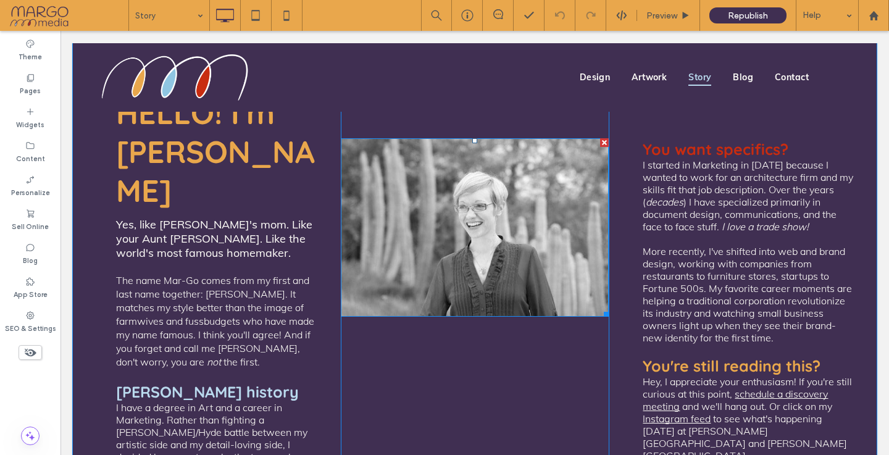
click at [426, 222] on img at bounding box center [475, 227] width 268 height 179
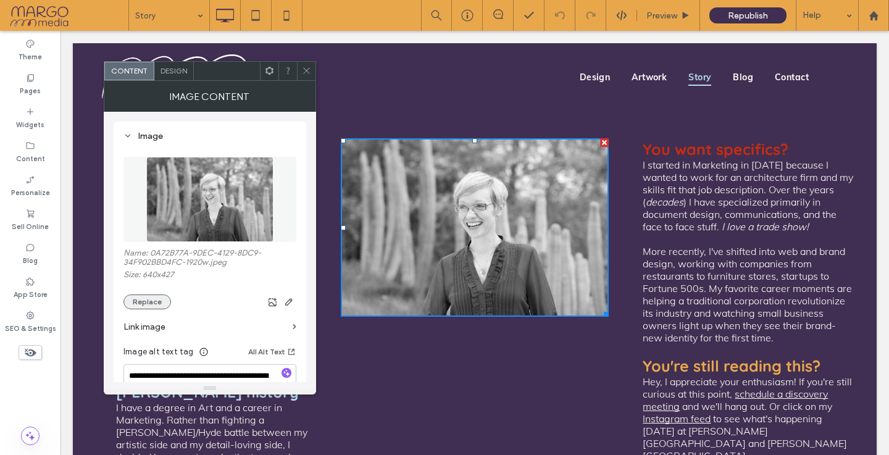
click at [149, 303] on button "Replace" at bounding box center [148, 302] width 48 height 15
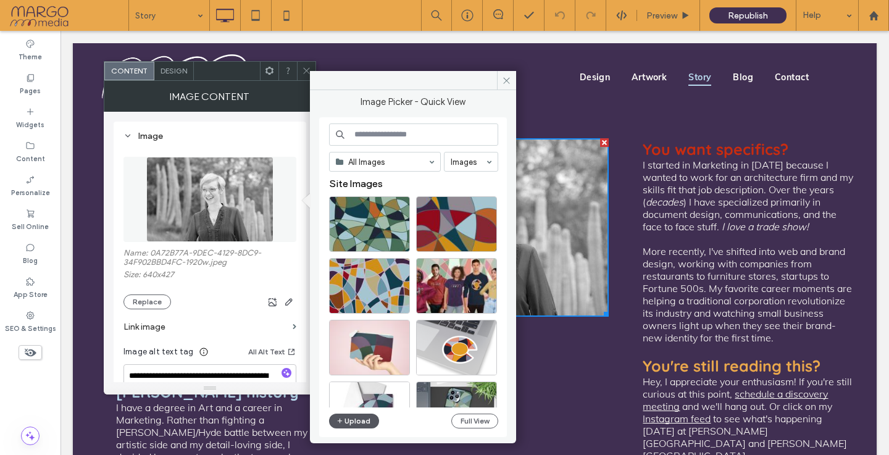
click at [363, 421] on button "Upload" at bounding box center [354, 421] width 51 height 15
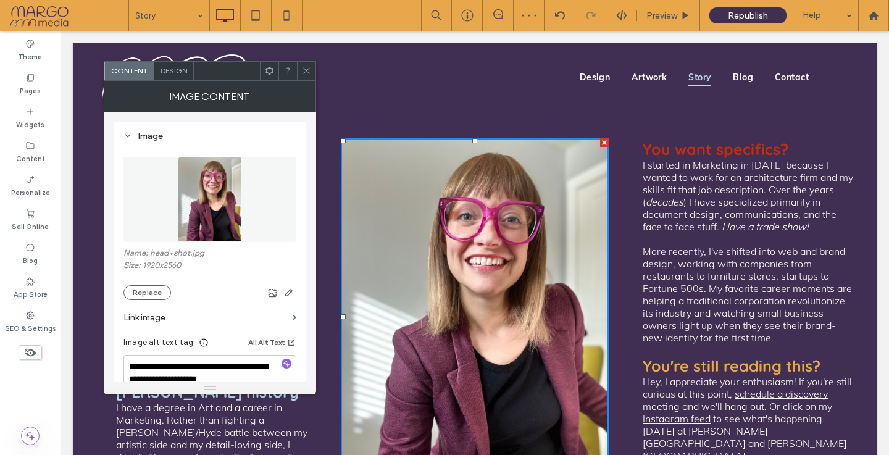
click at [308, 69] on use at bounding box center [306, 71] width 6 height 6
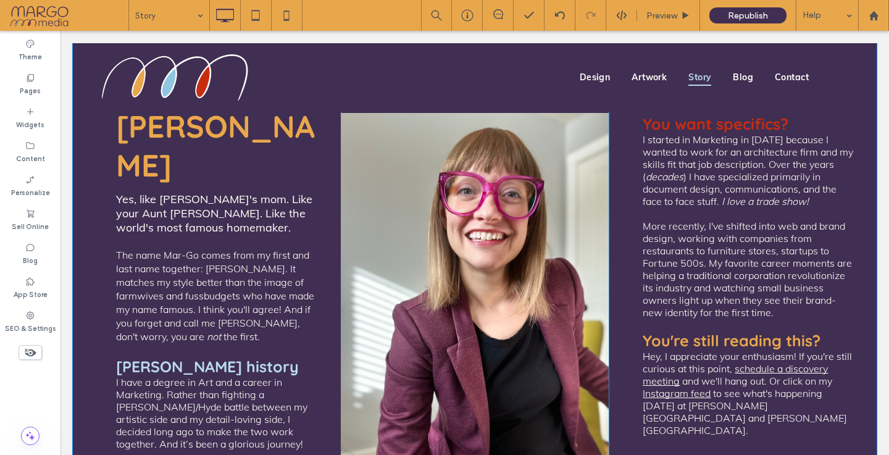
scroll to position [372, 0]
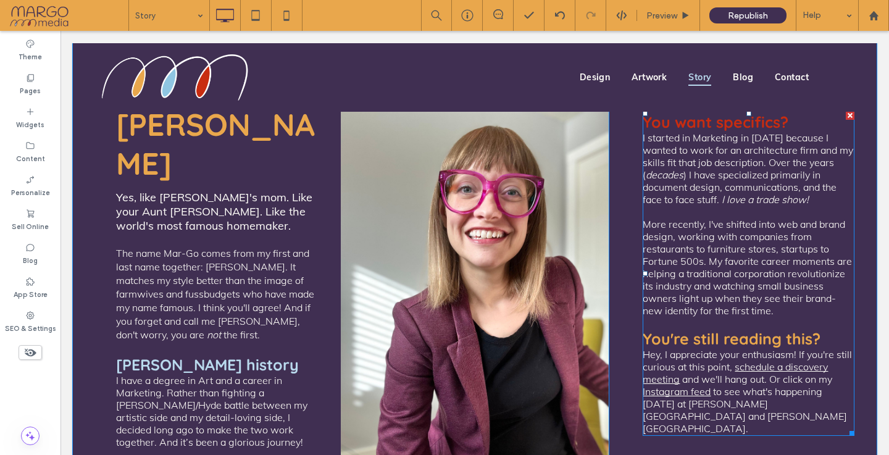
click at [719, 200] on span ") I have specialized primarily in document design, communications, and the face…" at bounding box center [740, 187] width 194 height 37
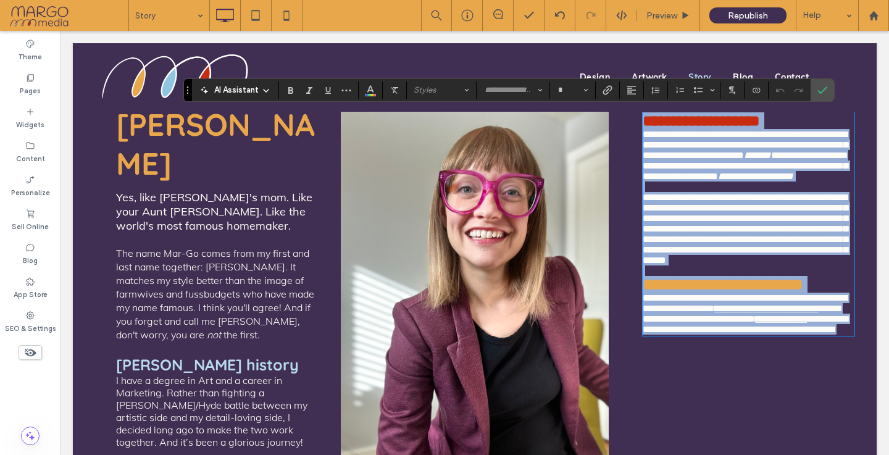
click at [719, 181] on span "**********" at bounding box center [745, 166] width 205 height 30
type input "****"
type input "**"
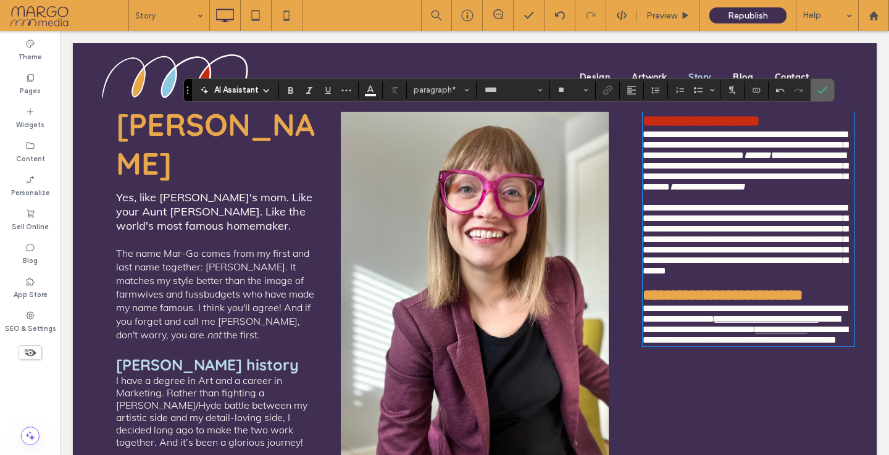
click at [823, 91] on use "Confirm" at bounding box center [823, 89] width 10 height 7
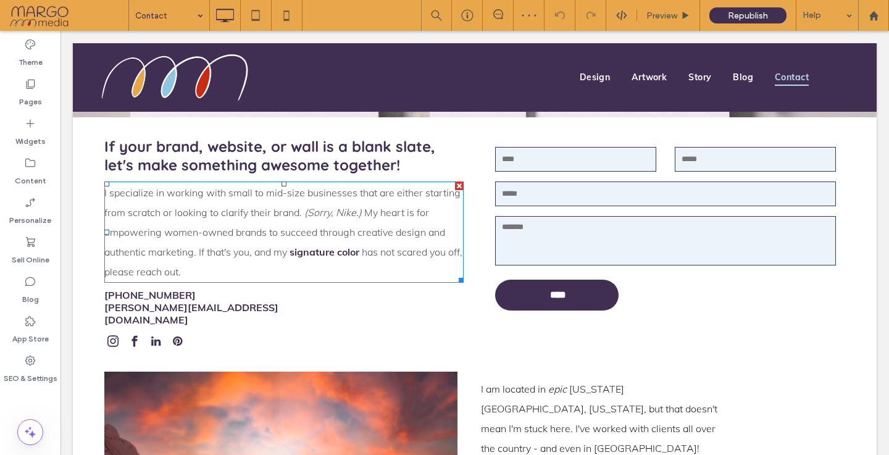
scroll to position [233, 0]
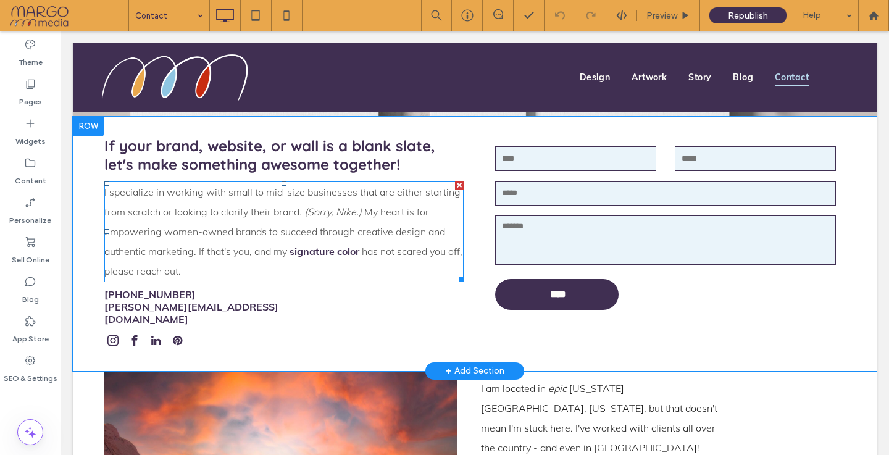
click at [107, 192] on span "I specialize in working with small to mid-size businesses that are either start…" at bounding box center [282, 202] width 356 height 32
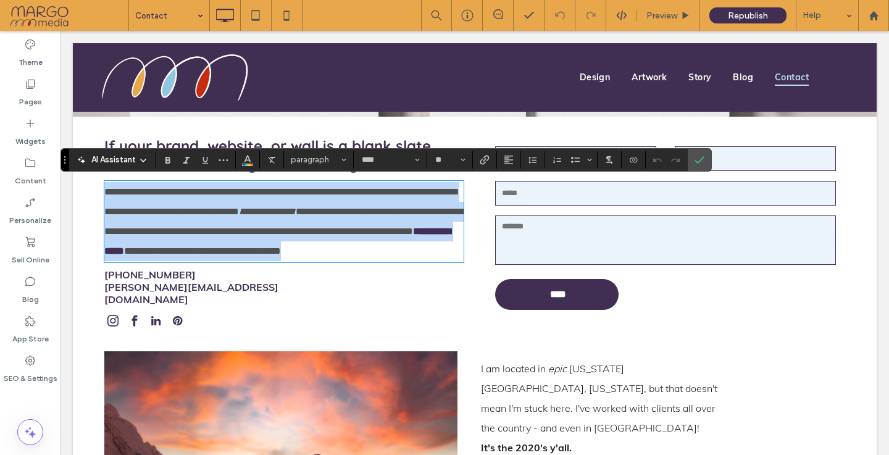
click at [107, 192] on span "**********" at bounding box center [280, 201] width 353 height 29
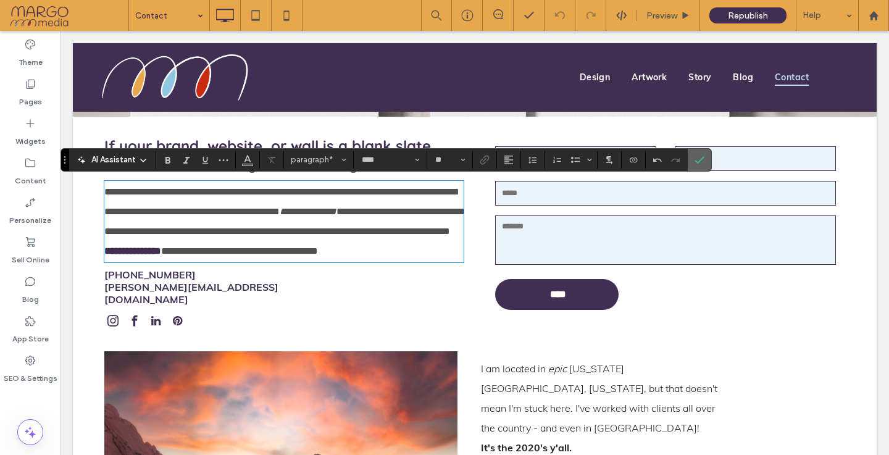
click at [702, 155] on icon "Confirm" at bounding box center [700, 160] width 10 height 10
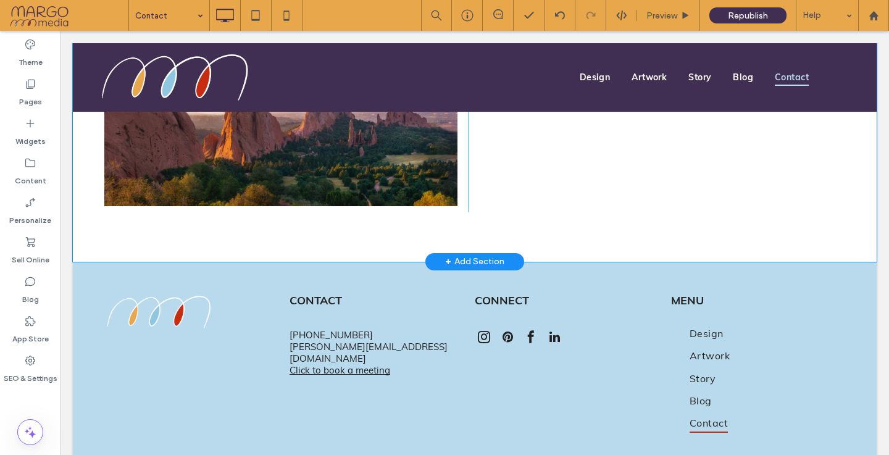
scroll to position [621, 0]
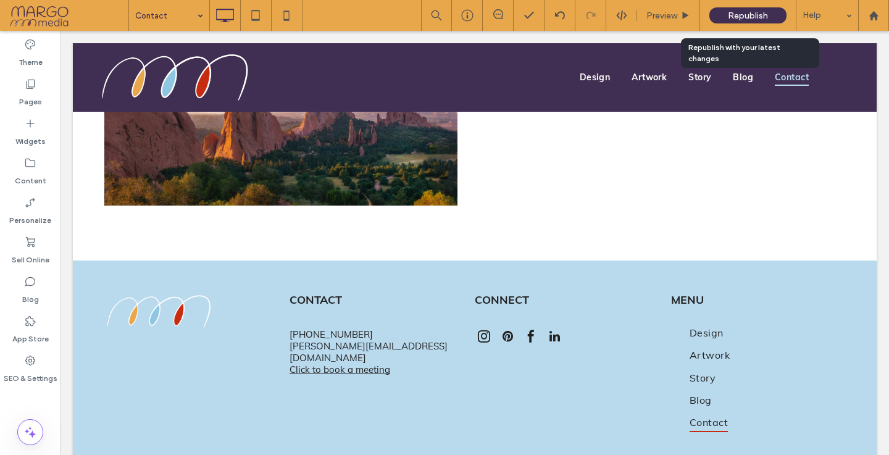
click at [744, 12] on span "Republish" at bounding box center [748, 16] width 40 height 11
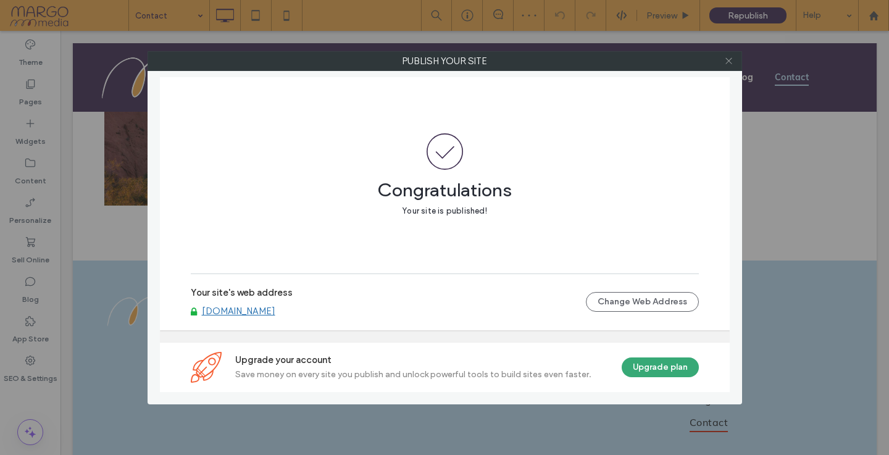
click at [727, 64] on icon at bounding box center [729, 60] width 9 height 9
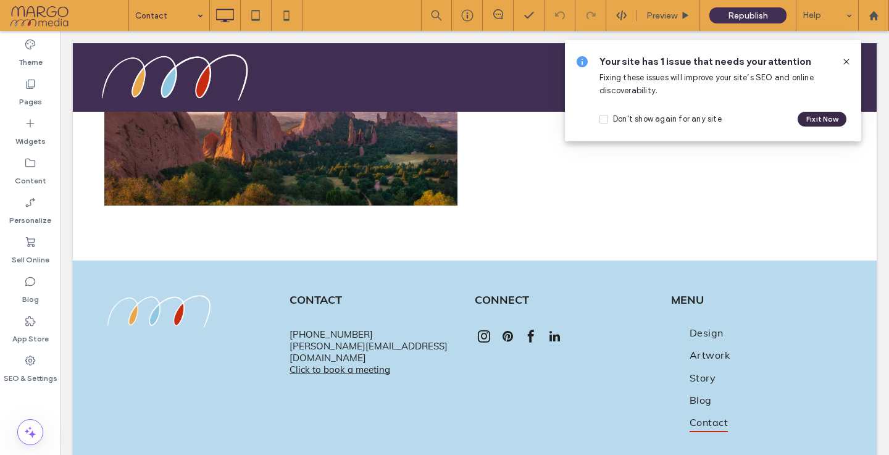
click at [813, 124] on button "Fix it Now" at bounding box center [822, 119] width 49 height 15
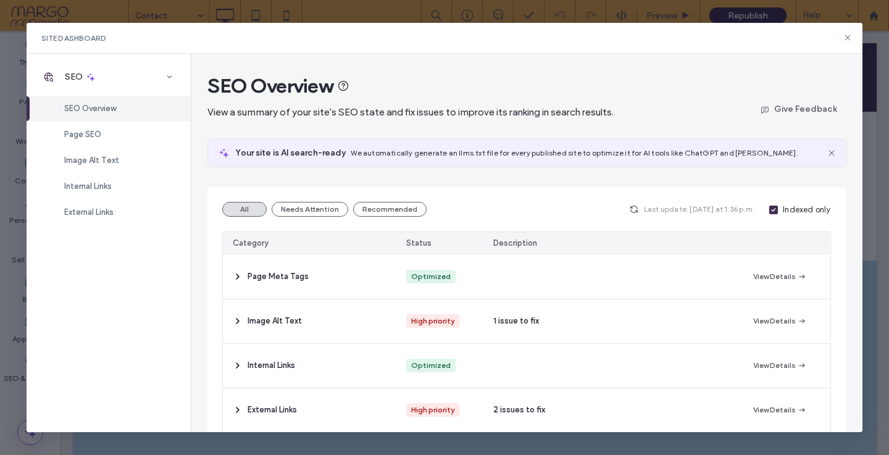
click at [833, 151] on use at bounding box center [832, 153] width 6 height 6
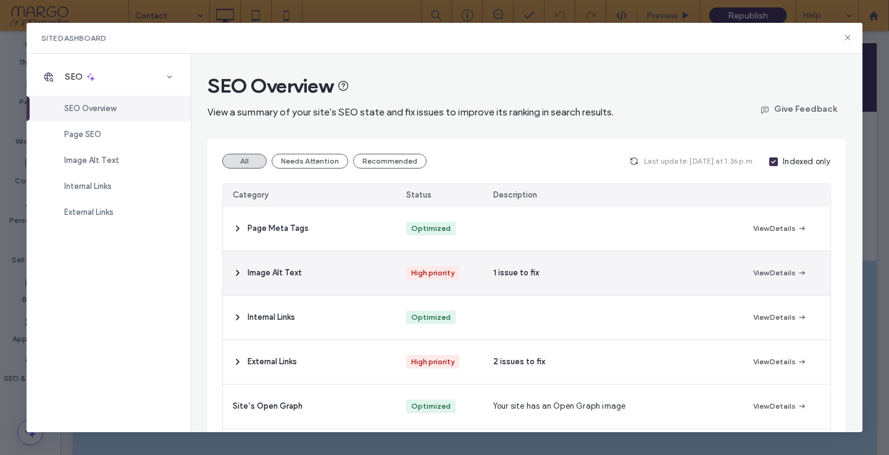
click at [495, 275] on span "1 issue to fix" at bounding box center [517, 273] width 46 height 12
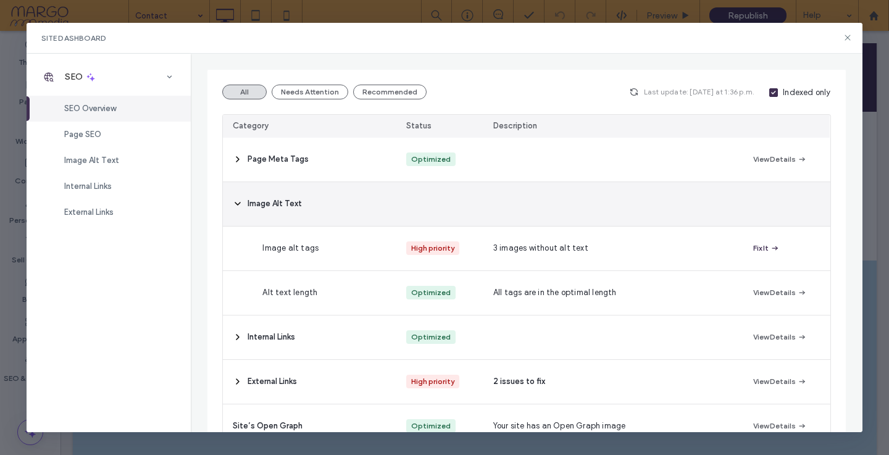
scroll to position [70, 0]
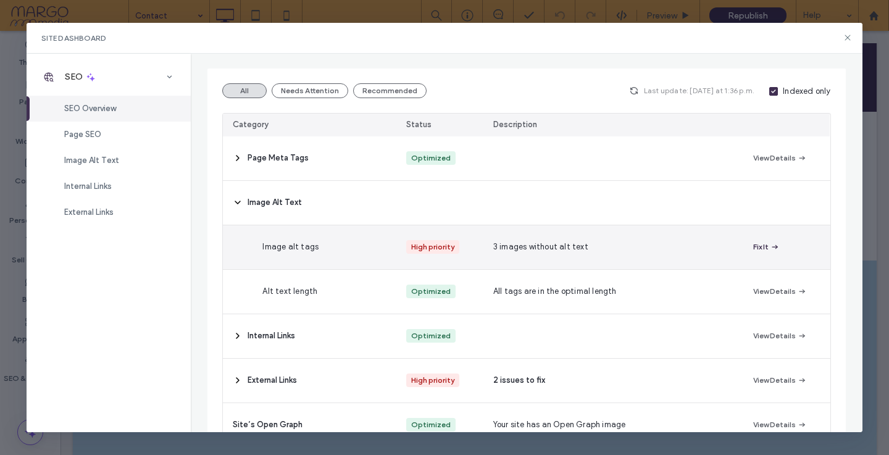
click at [763, 248] on button "Fix It" at bounding box center [767, 247] width 27 height 15
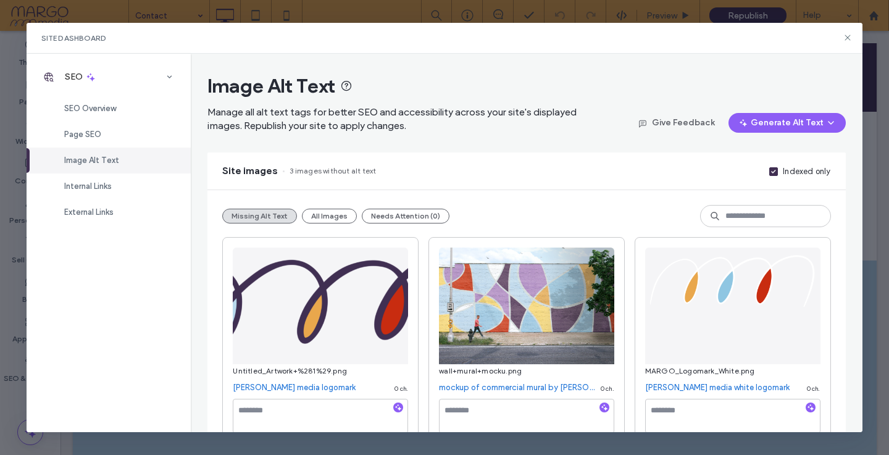
scroll to position [27, 0]
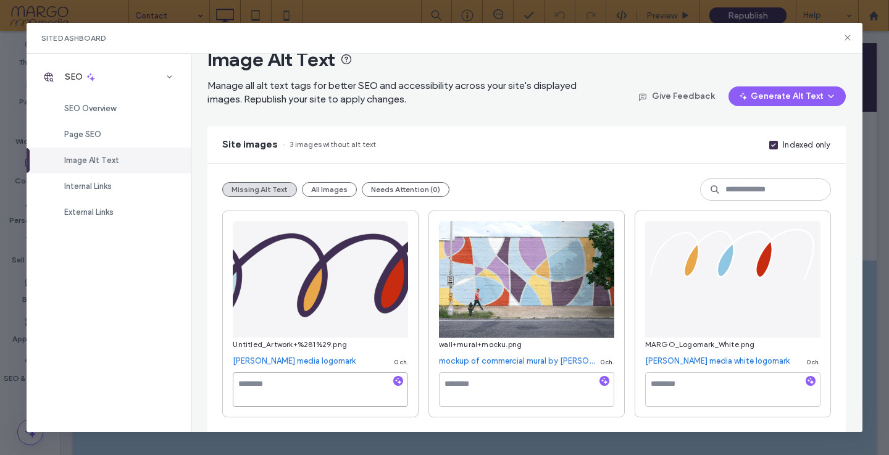
click at [275, 383] on textarea at bounding box center [320, 389] width 175 height 35
type textarea "*"
type textarea "**********"
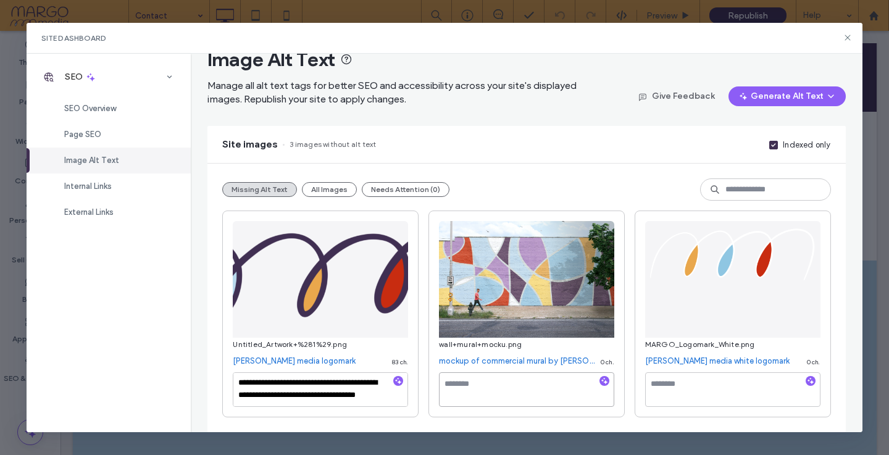
click at [511, 395] on textarea at bounding box center [526, 389] width 175 height 35
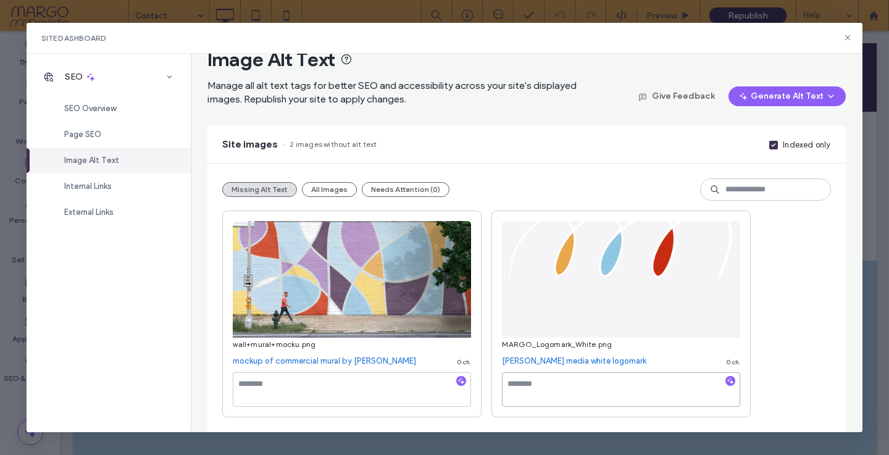
click at [514, 389] on textarea at bounding box center [621, 389] width 238 height 35
type textarea "**********"
click at [268, 379] on textarea at bounding box center [352, 389] width 238 height 35
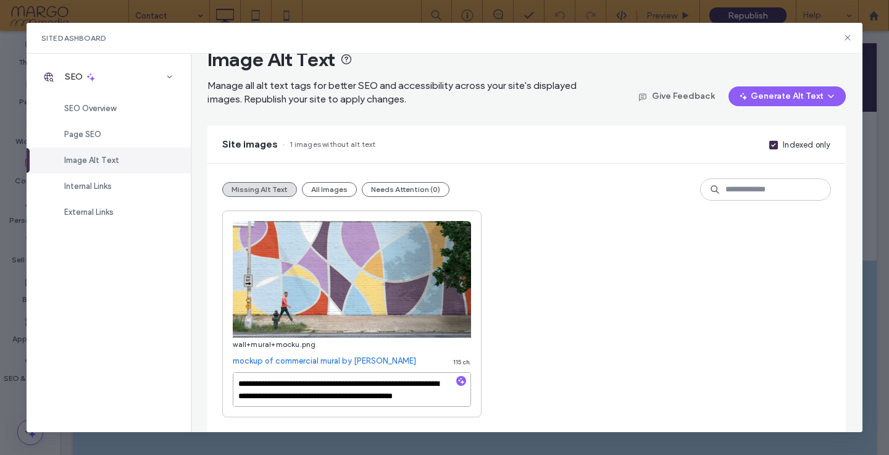
scroll to position [7, 0]
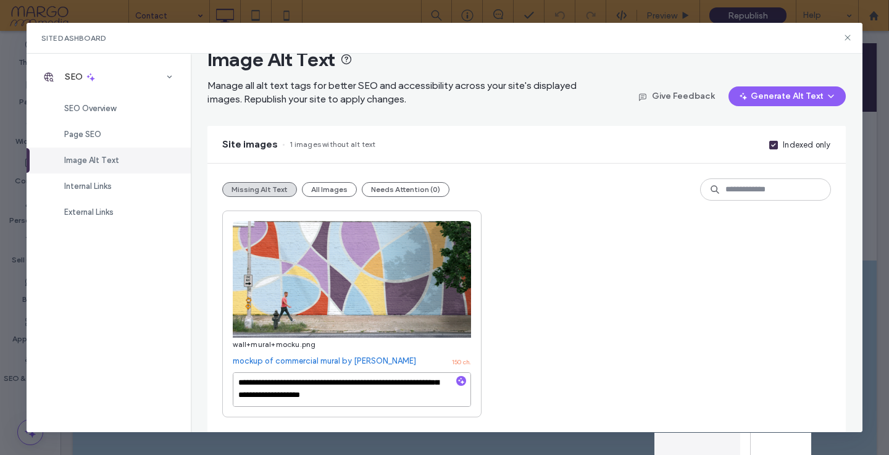
drag, startPoint x: 413, startPoint y: 389, endPoint x: 414, endPoint y: 404, distance: 15.6
click at [414, 404] on textarea "**********" at bounding box center [352, 389] width 238 height 35
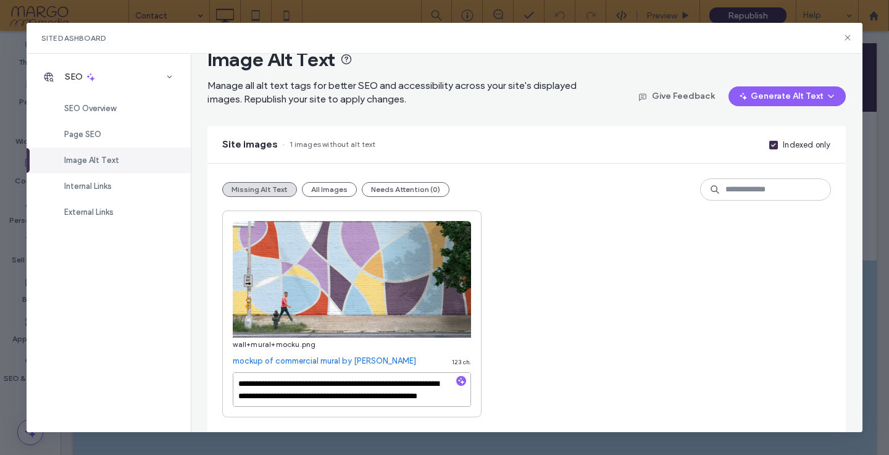
scroll to position [14, 0]
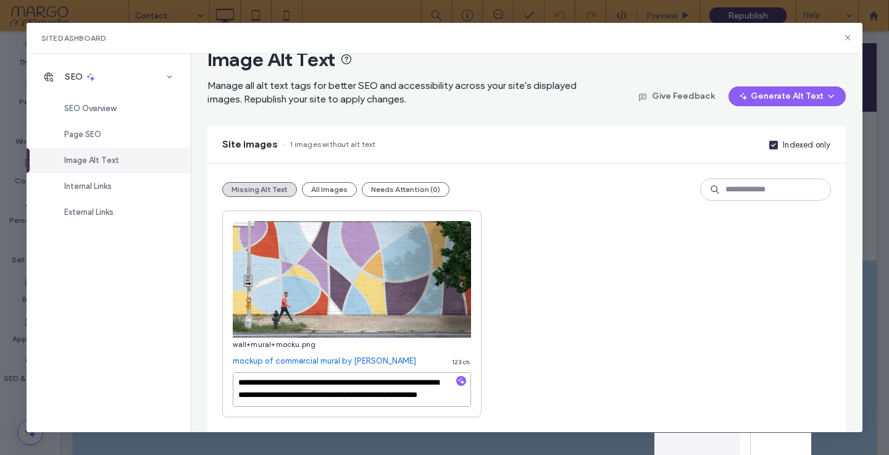
click at [405, 400] on textarea "**********" at bounding box center [352, 389] width 238 height 35
click at [431, 384] on textarea "**********" at bounding box center [352, 389] width 238 height 35
type textarea "**********"
click at [521, 371] on div "**********" at bounding box center [526, 314] width 608 height 207
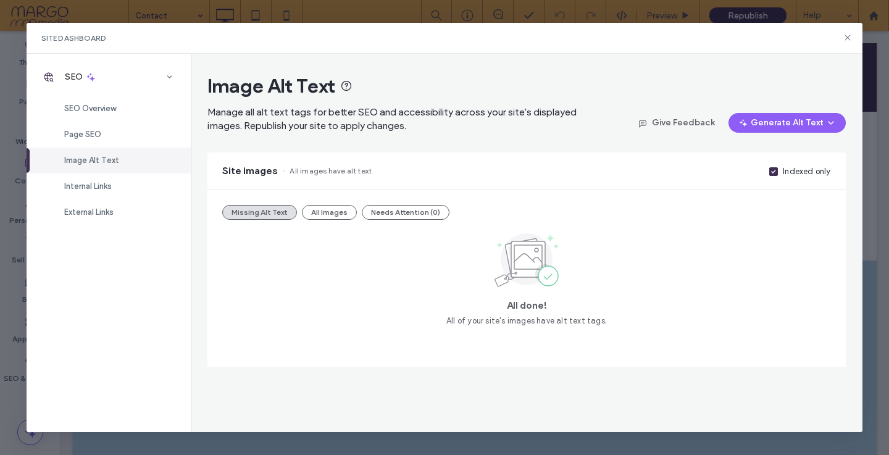
scroll to position [0, 0]
click at [91, 111] on span "SEO Overview" at bounding box center [90, 108] width 52 height 9
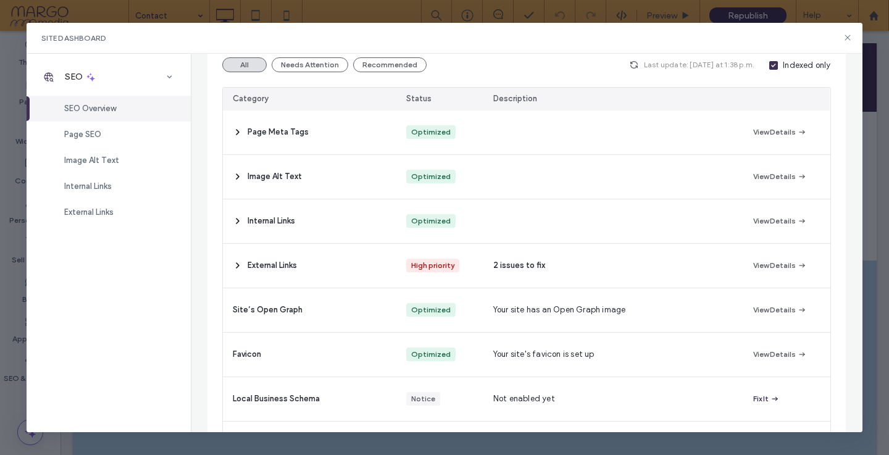
scroll to position [98, 0]
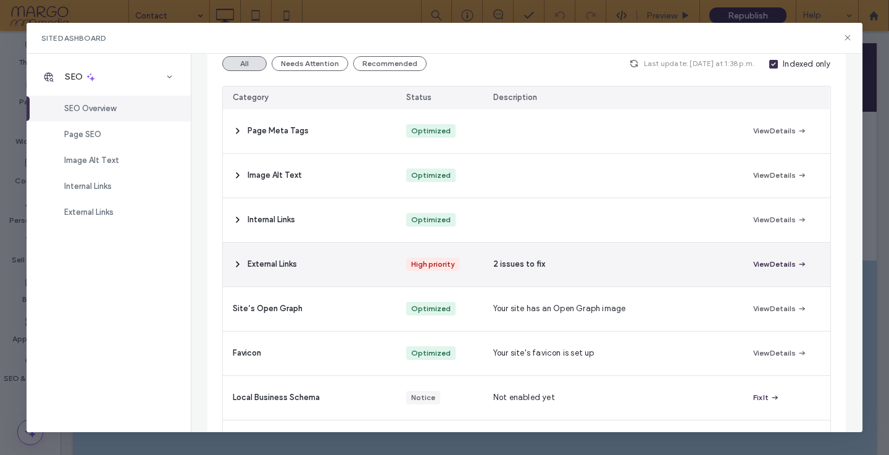
click at [796, 262] on span "button" at bounding box center [801, 265] width 11 height 14
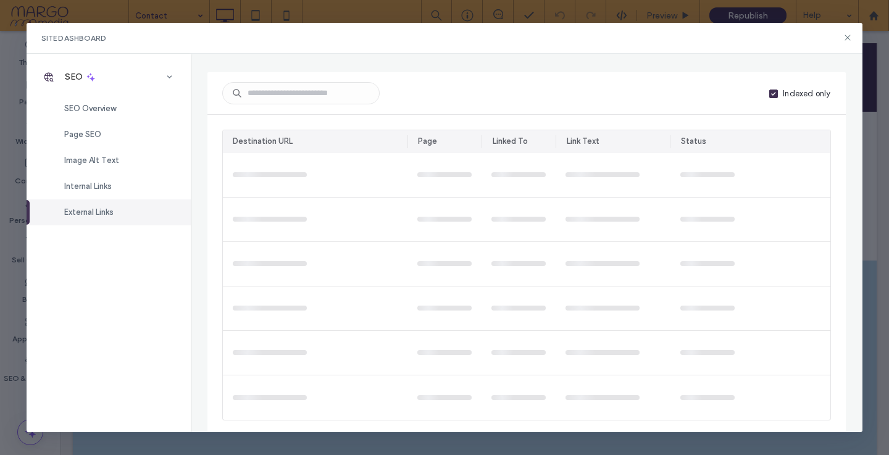
scroll to position [95, 0]
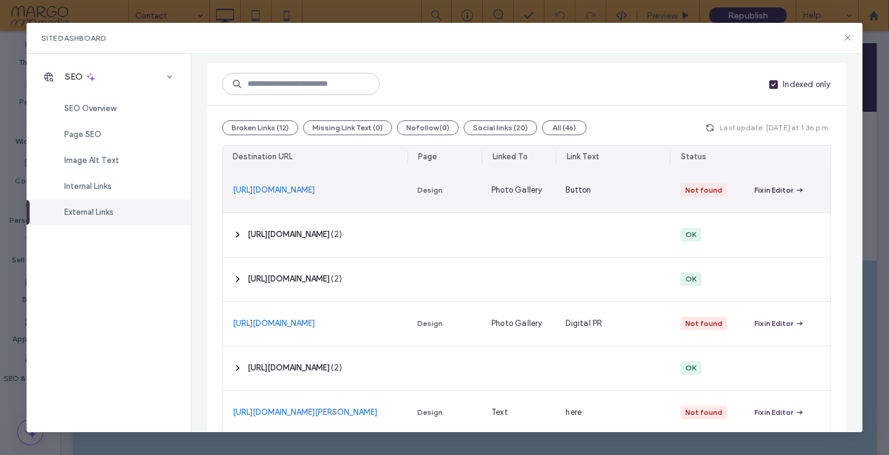
click at [776, 185] on div "Fix in Editor" at bounding box center [774, 190] width 39 height 11
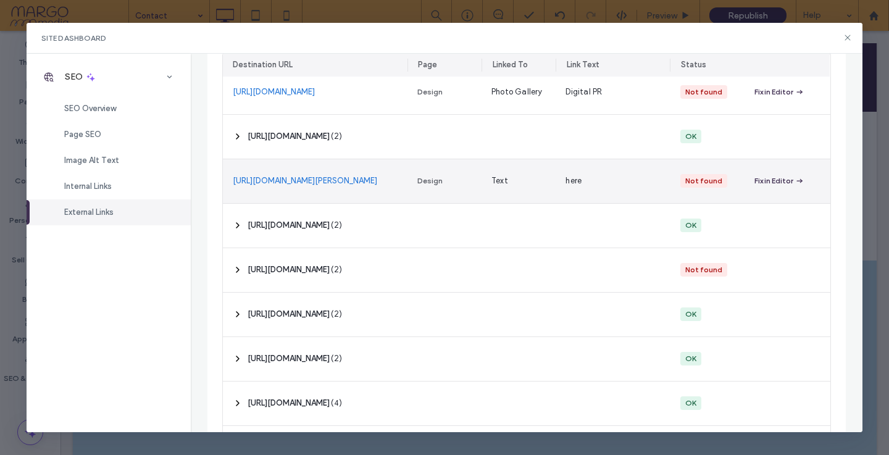
scroll to position [327, 0]
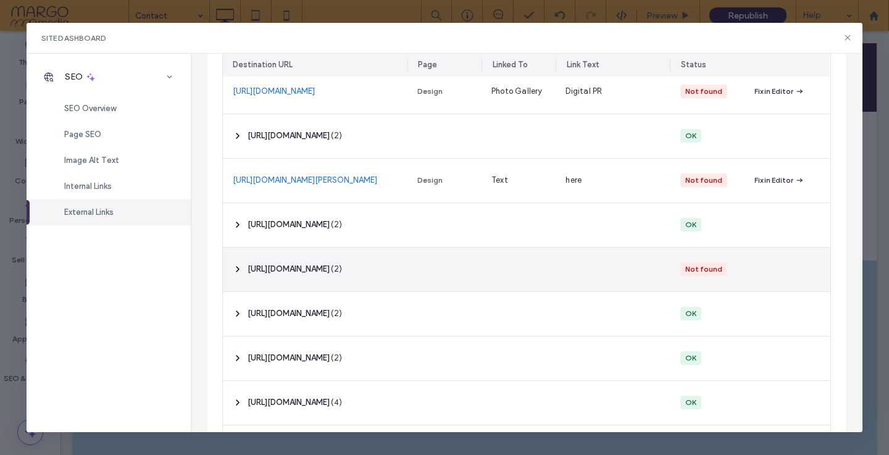
click at [692, 268] on div "Not found" at bounding box center [704, 269] width 37 height 11
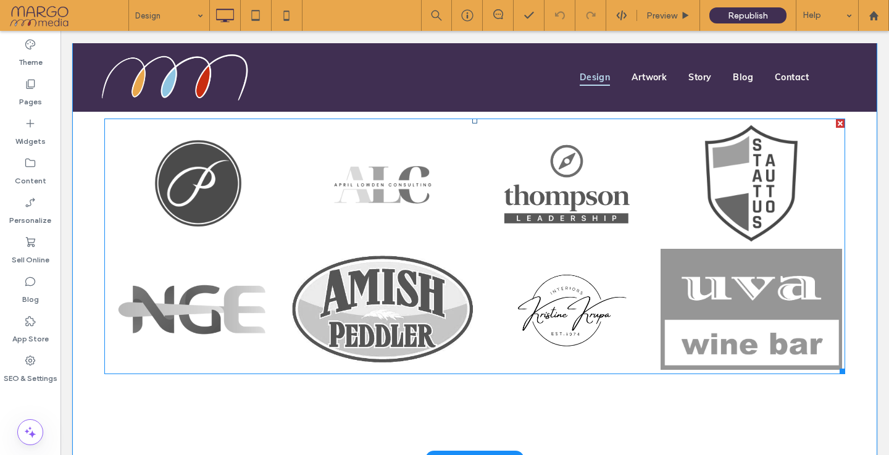
click at [367, 175] on link at bounding box center [383, 184] width 182 height 124
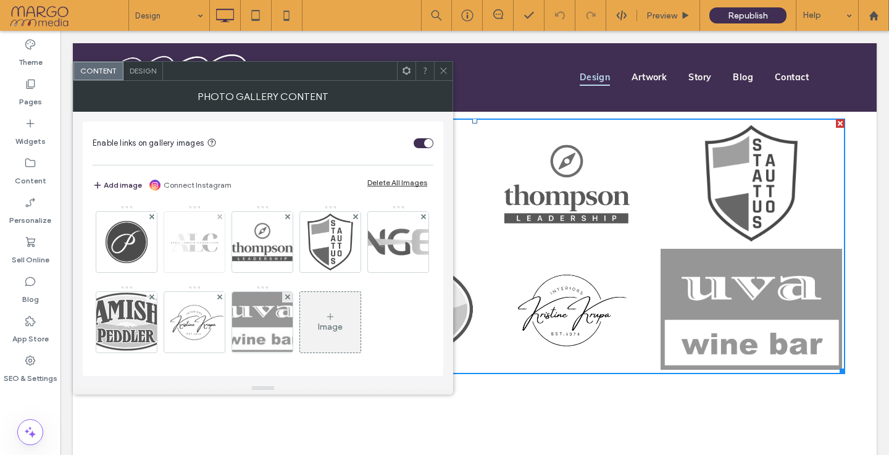
click at [188, 247] on img at bounding box center [194, 242] width 61 height 61
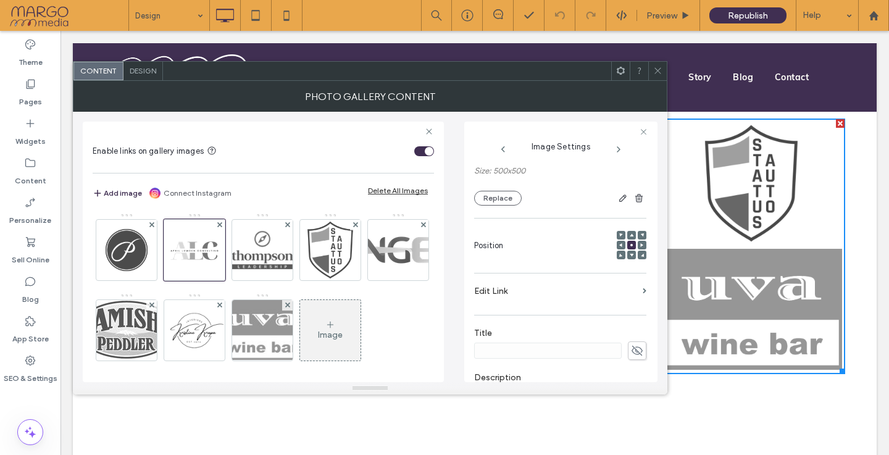
scroll to position [124, 0]
click at [633, 285] on section "Edit Link" at bounding box center [560, 296] width 172 height 29
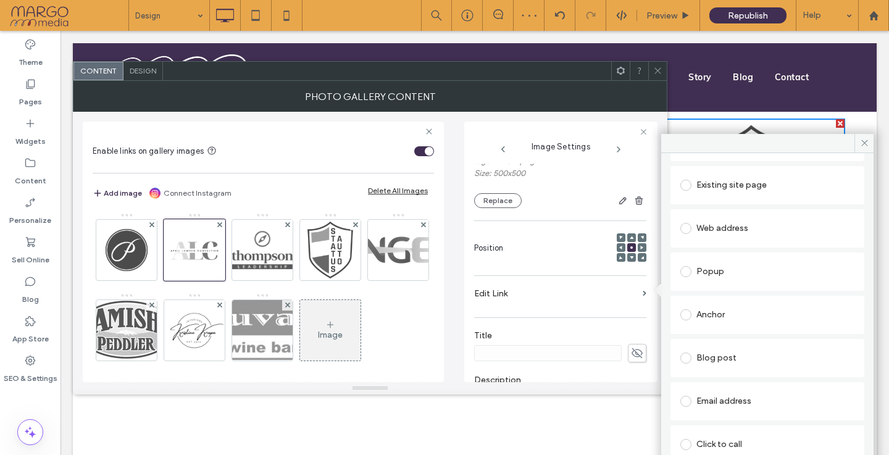
scroll to position [63, 0]
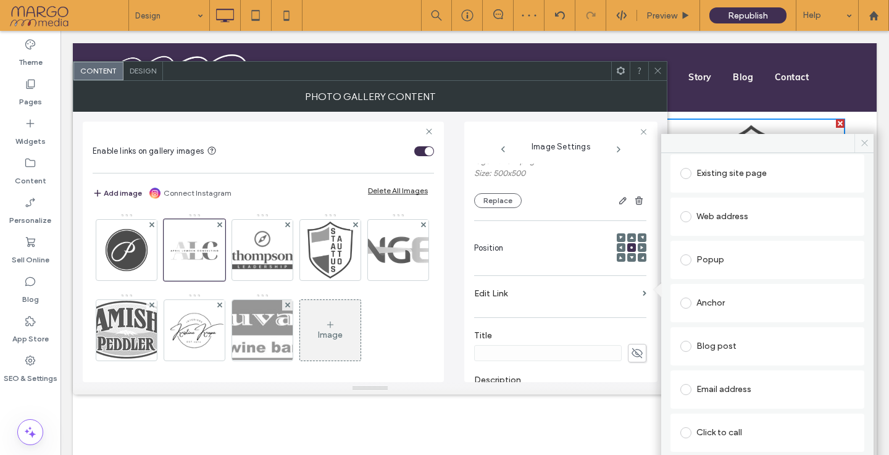
click at [868, 146] on icon at bounding box center [864, 142] width 9 height 9
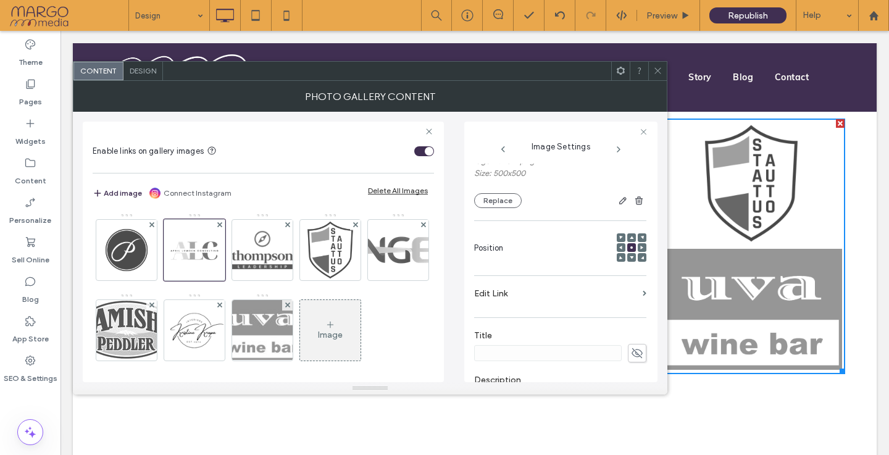
click at [659, 72] on use at bounding box center [658, 71] width 6 height 6
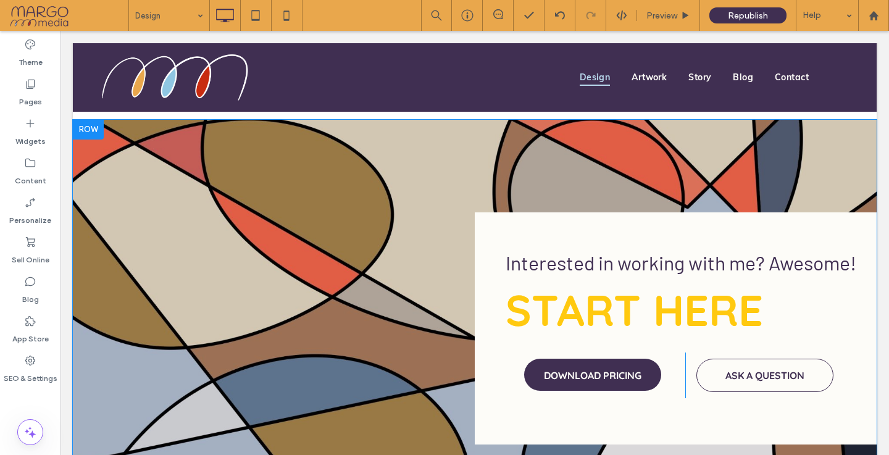
scroll to position [2080, 0]
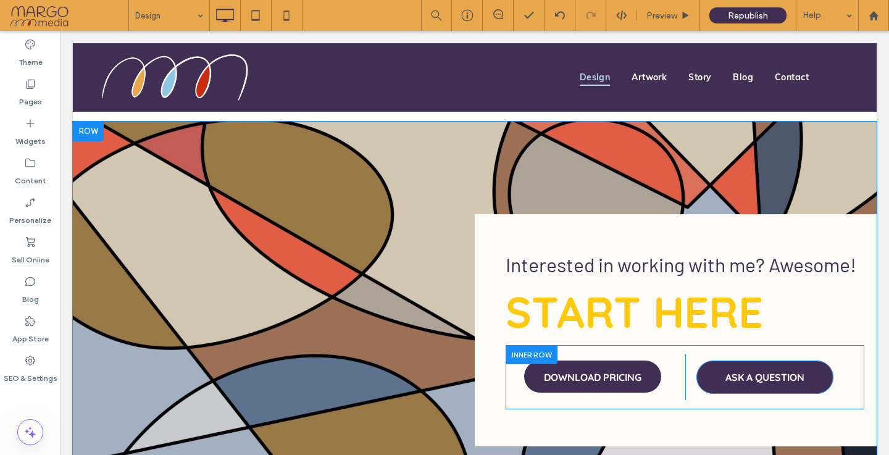
click at [742, 374] on span "ASK A QUESTION" at bounding box center [765, 377] width 79 height 32
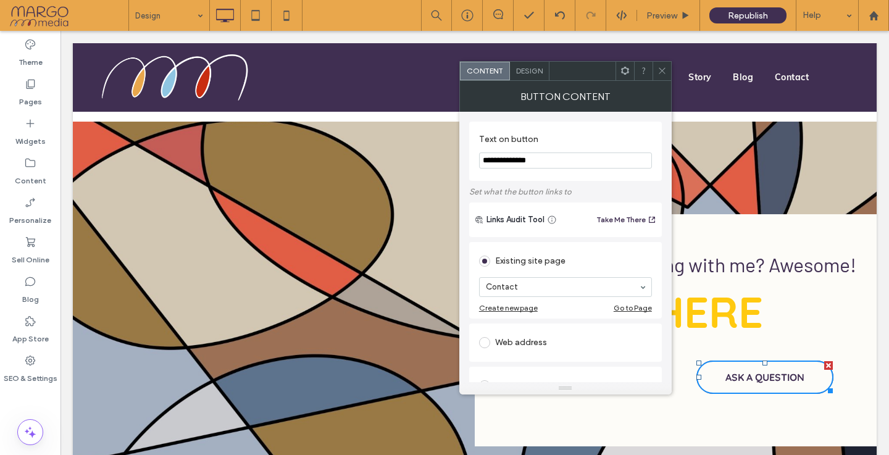
click at [663, 70] on icon at bounding box center [662, 70] width 9 height 9
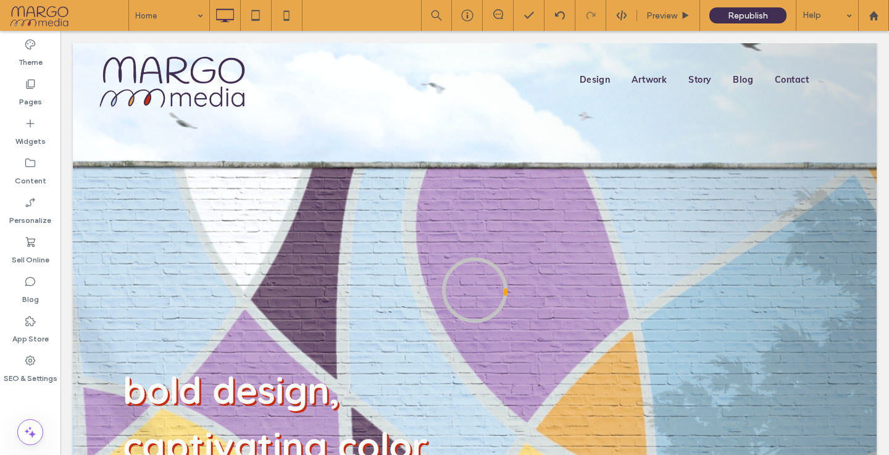
scroll to position [0, 0]
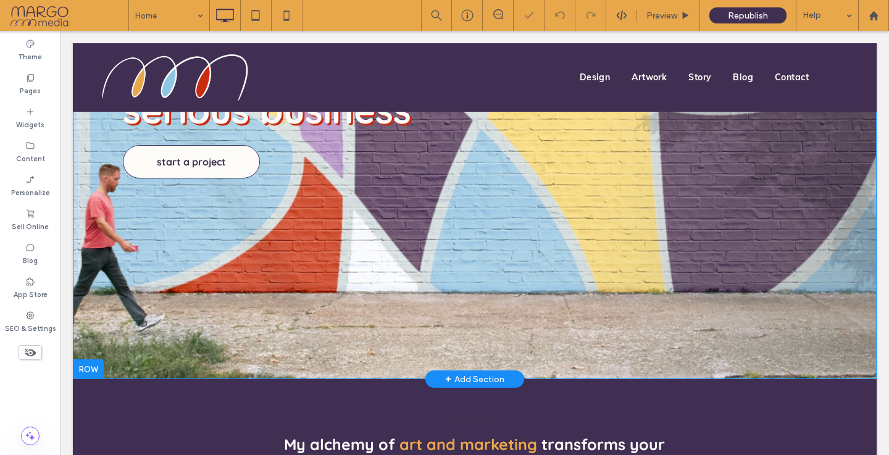
scroll to position [391, 0]
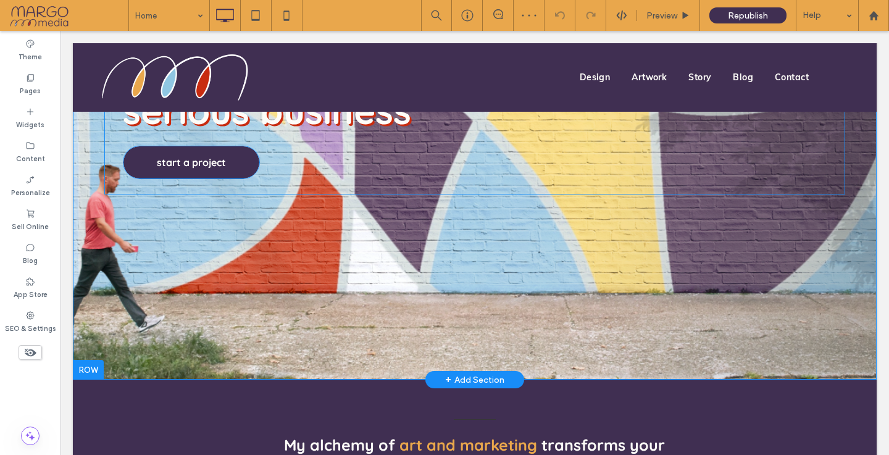
click at [210, 157] on span "start a project" at bounding box center [191, 162] width 69 height 32
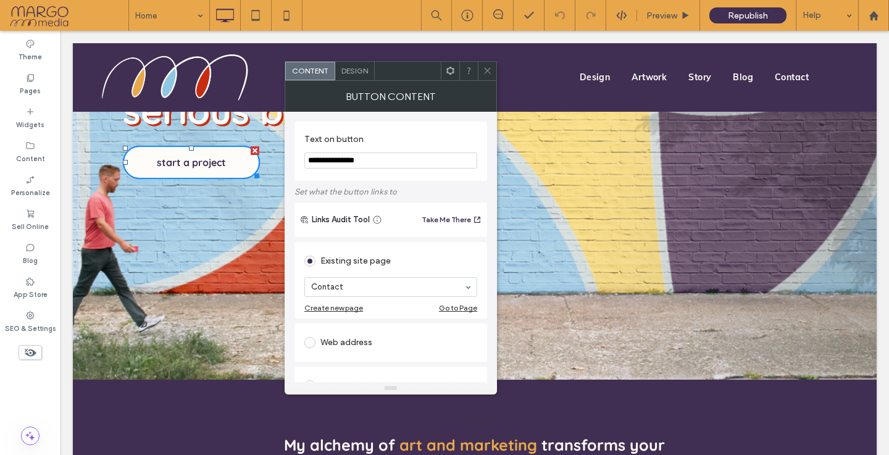
click at [487, 66] on icon at bounding box center [487, 70] width 9 height 9
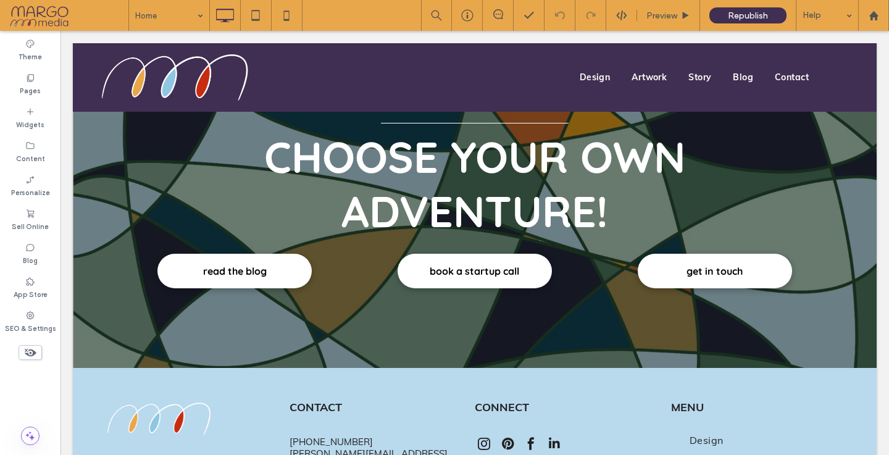
scroll to position [2661, 0]
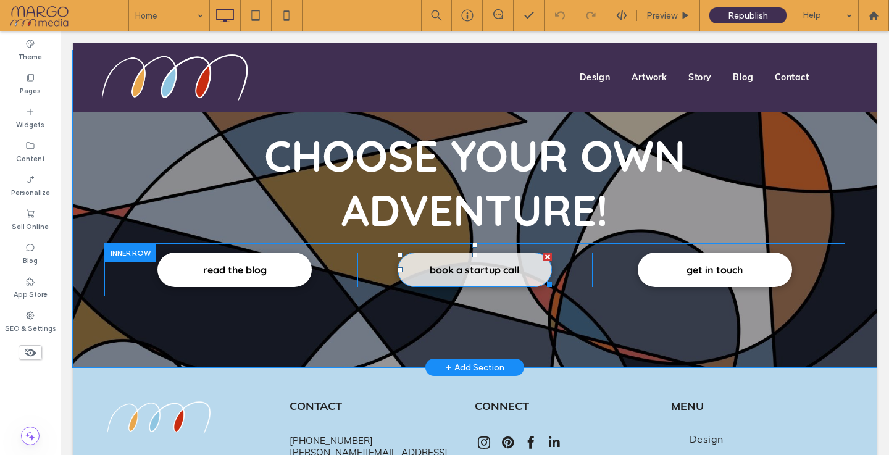
click at [473, 254] on span "book a startup call" at bounding box center [475, 270] width 90 height 32
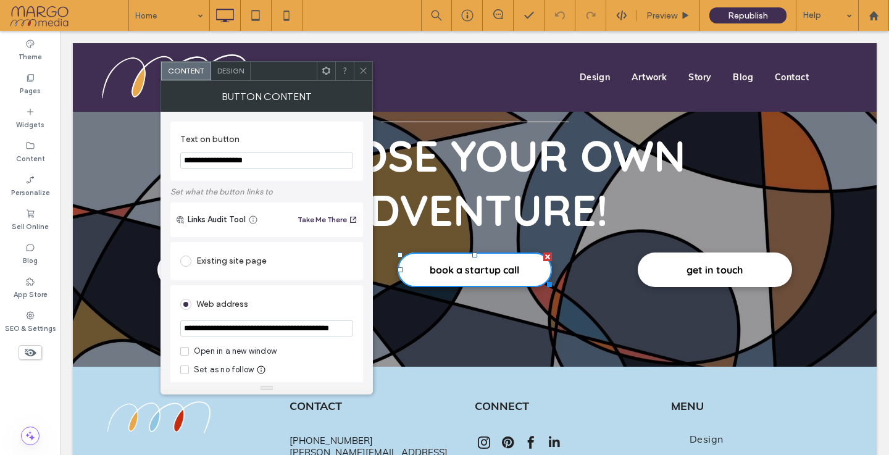
click at [187, 261] on span at bounding box center [185, 261] width 11 height 11
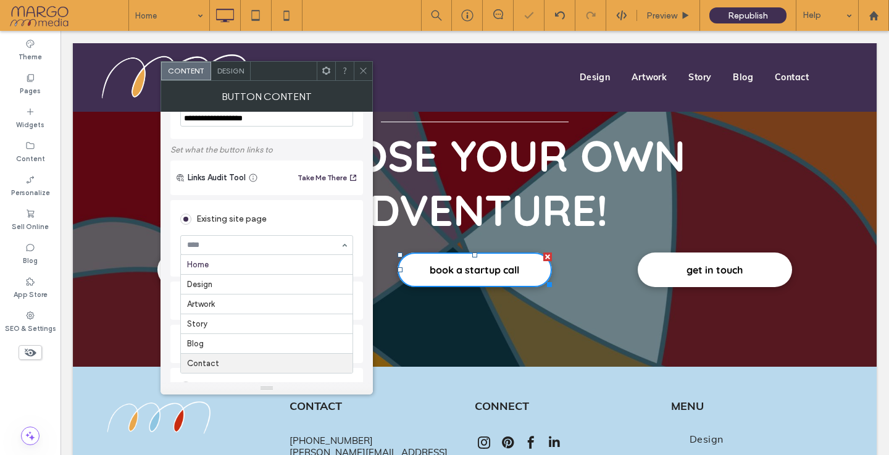
scroll to position [49, 0]
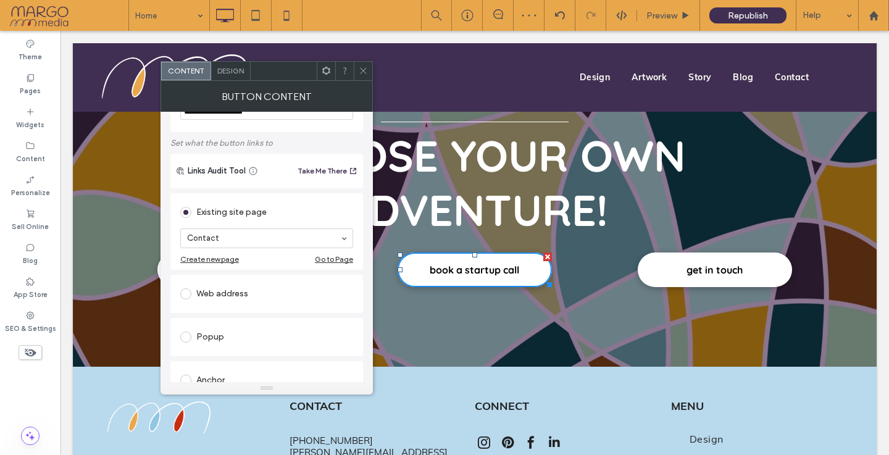
click at [366, 70] on icon at bounding box center [363, 70] width 9 height 9
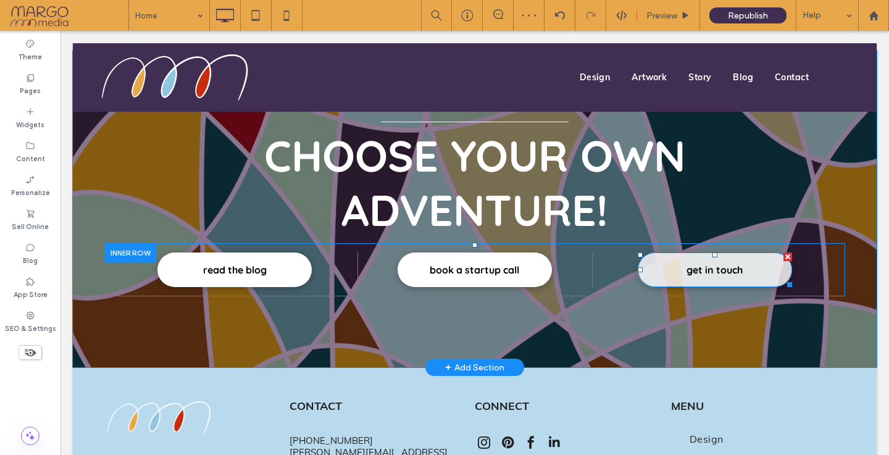
click at [659, 253] on link "get in touch" at bounding box center [715, 270] width 154 height 35
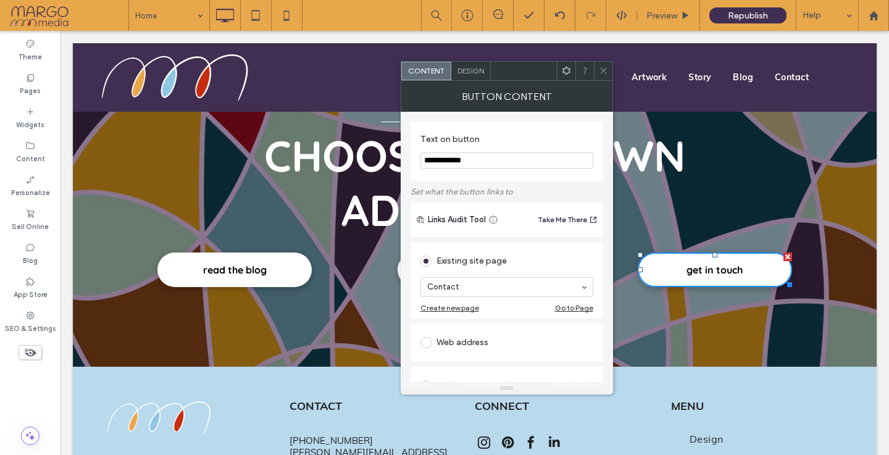
click at [600, 72] on icon at bounding box center [603, 70] width 9 height 9
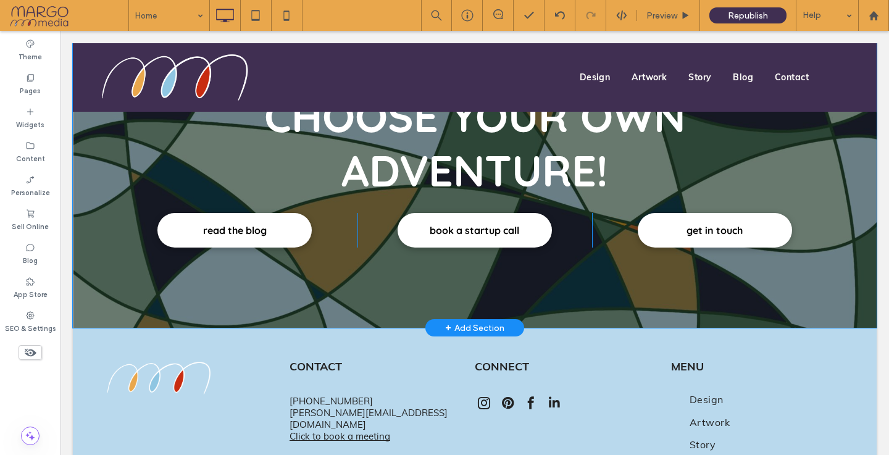
scroll to position [2722, 0]
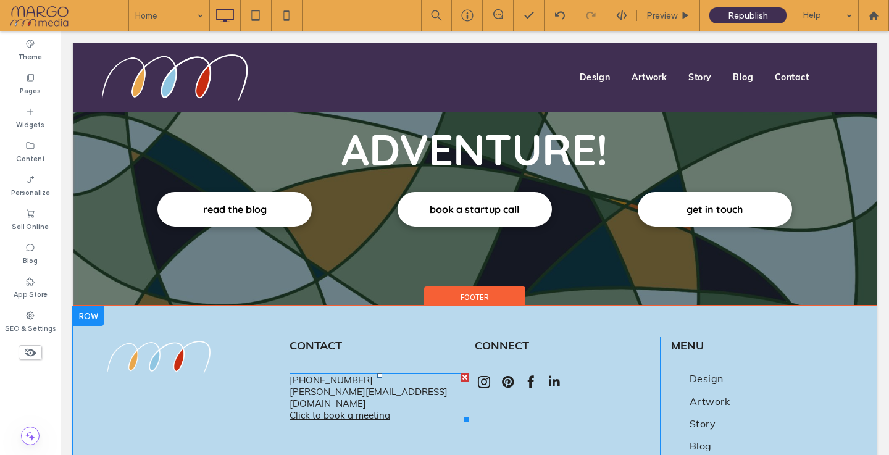
click at [351, 410] on link "Click to book a meeting" at bounding box center [340, 416] width 101 height 12
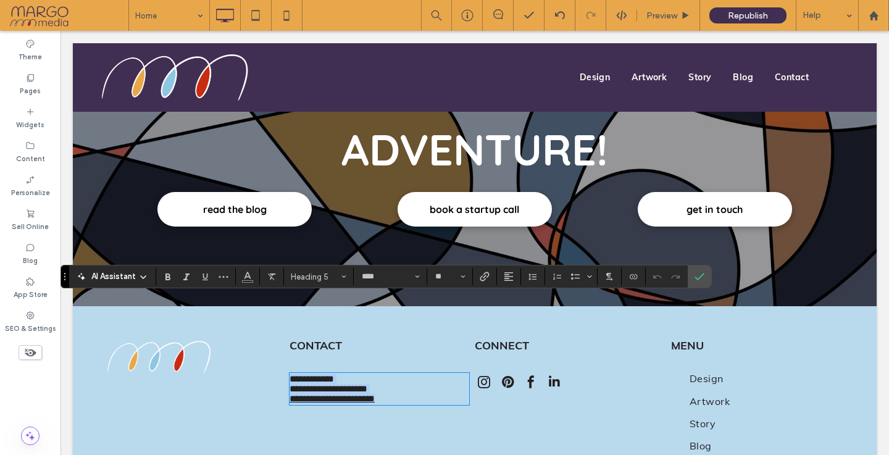
click at [351, 394] on link "**********" at bounding box center [332, 398] width 85 height 9
drag, startPoint x: 395, startPoint y: 330, endPoint x: 288, endPoint y: 332, distance: 106.9
click at [288, 337] on div "**********" at bounding box center [474, 412] width 741 height 150
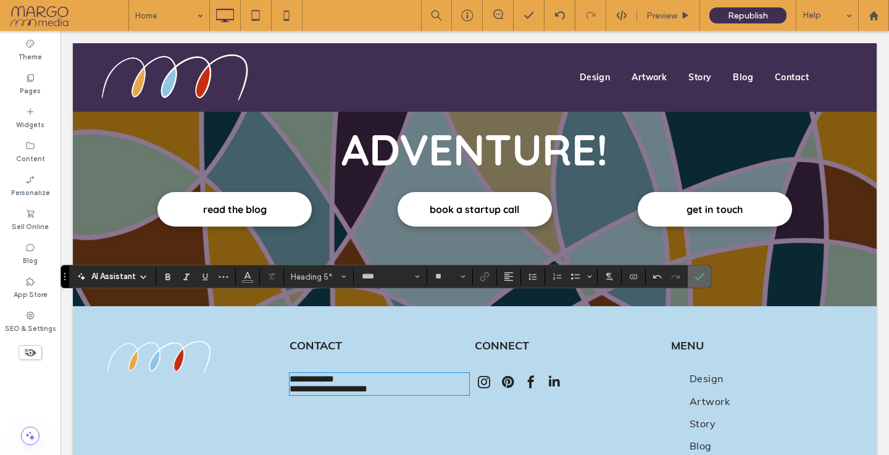
click at [699, 270] on span "Confirm" at bounding box center [698, 277] width 6 height 22
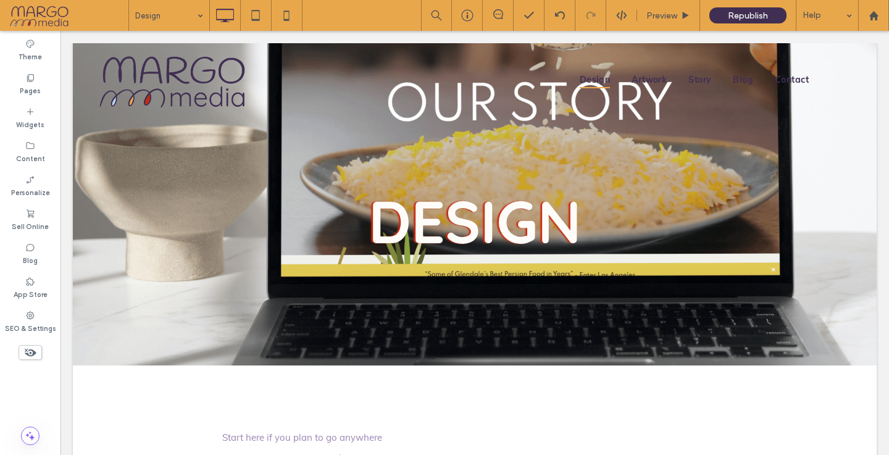
scroll to position [0, 0]
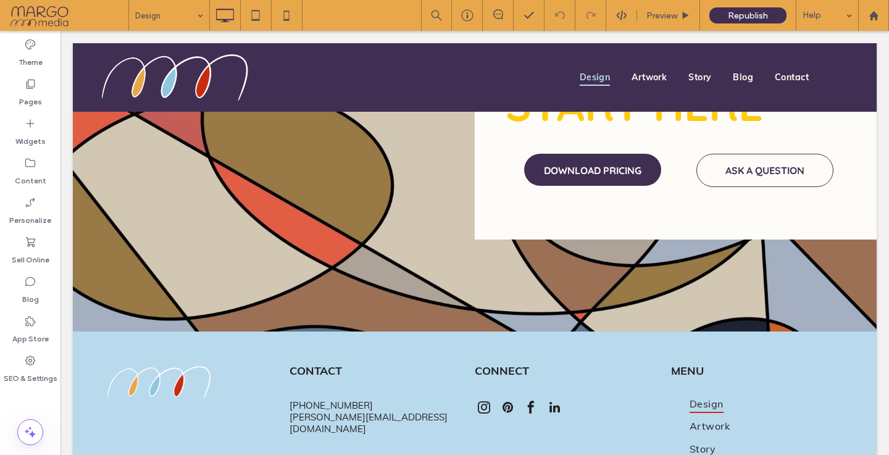
scroll to position [2288, 0]
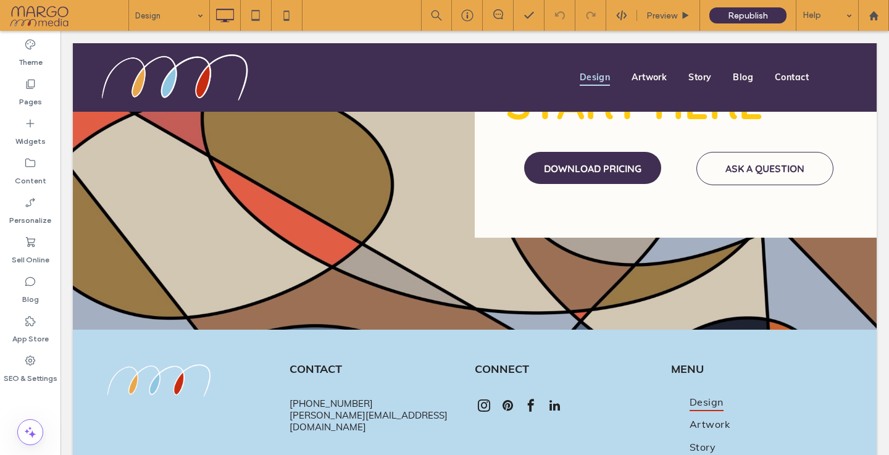
click at [151, 17] on input at bounding box center [166, 15] width 62 height 31
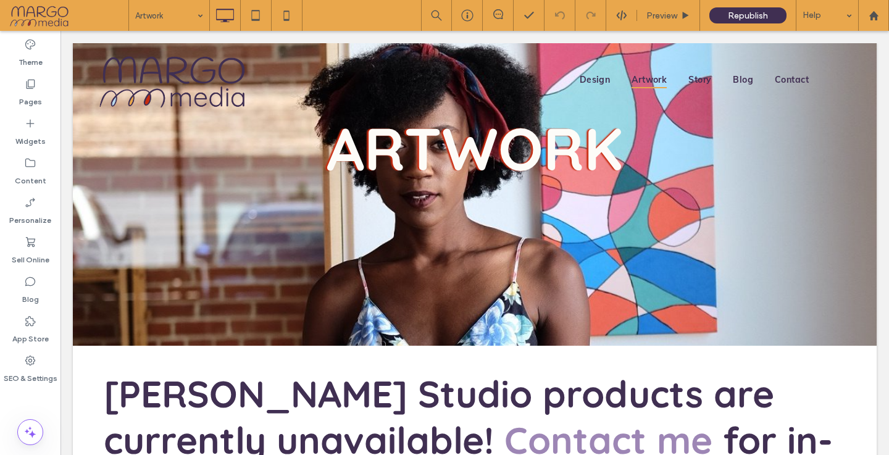
scroll to position [0, 0]
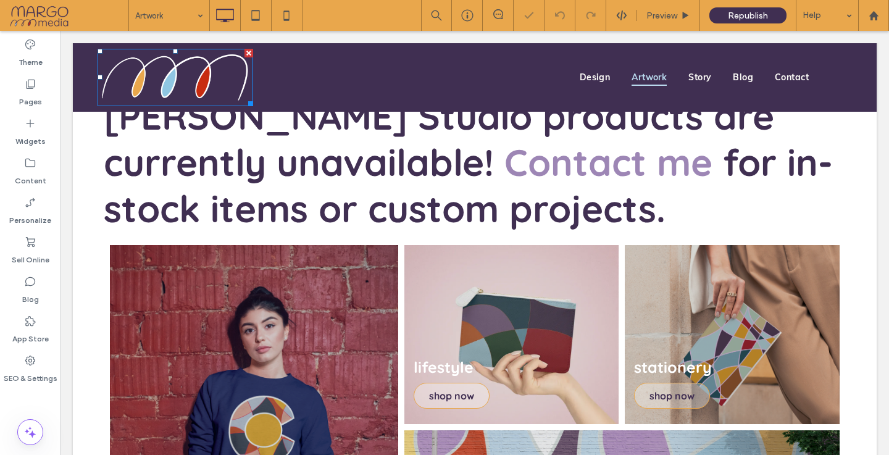
scroll to position [275, 0]
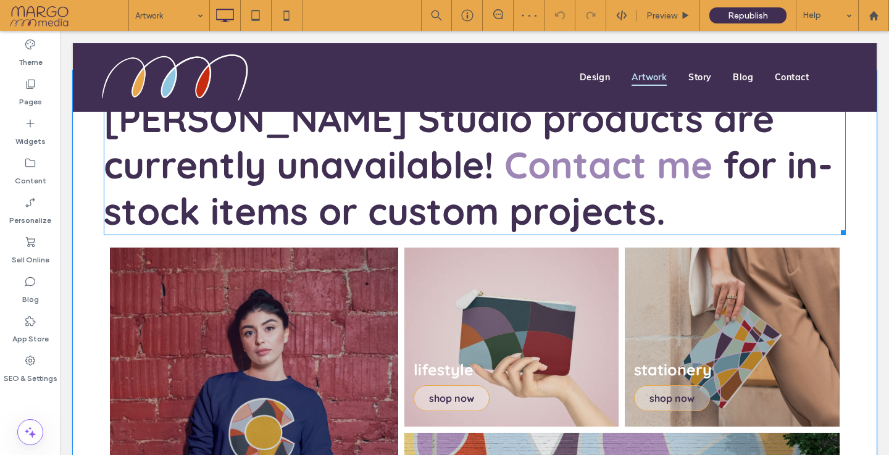
click at [505, 172] on link "Contact" at bounding box center [576, 164] width 142 height 46
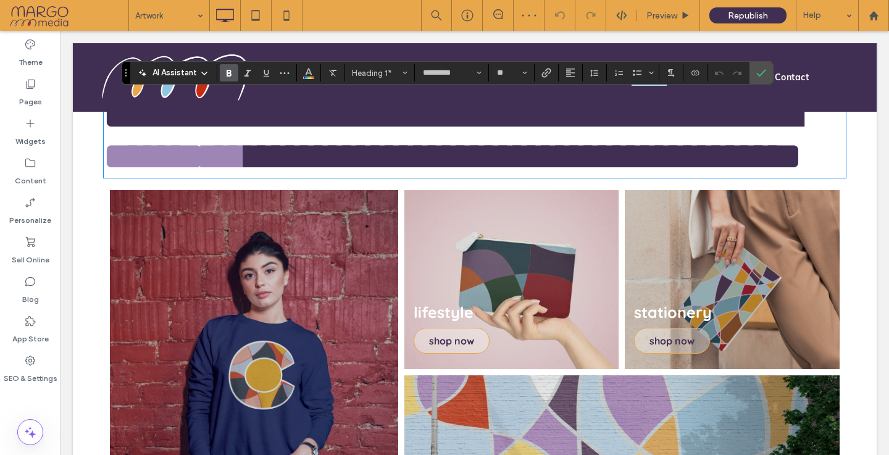
click at [204, 172] on link "*******" at bounding box center [154, 156] width 101 height 37
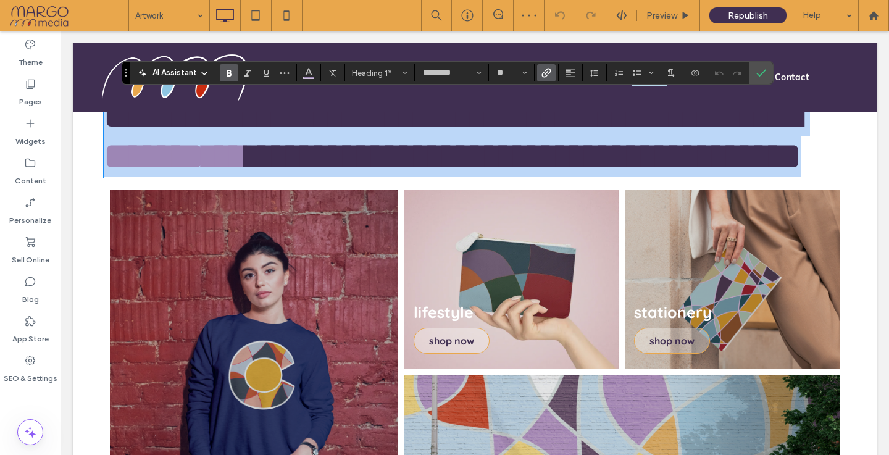
click at [204, 172] on link "*******" at bounding box center [154, 156] width 101 height 37
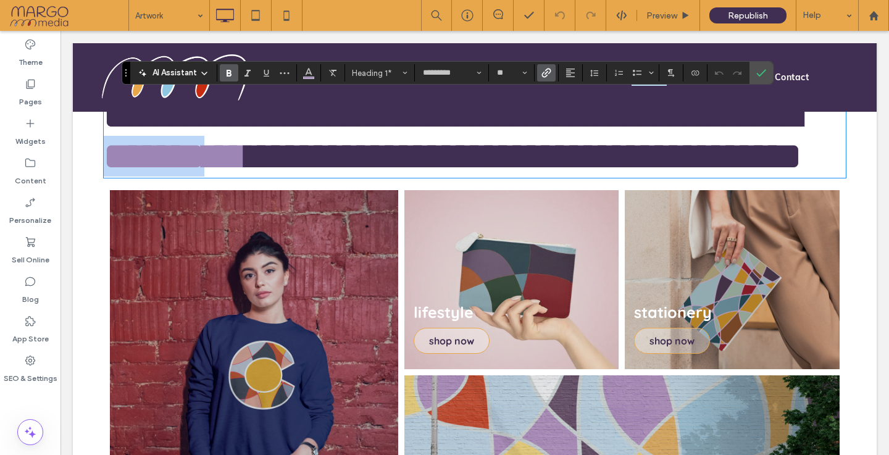
click at [204, 172] on link "*******" at bounding box center [154, 156] width 101 height 37
click at [544, 75] on icon "Link" at bounding box center [547, 73] width 10 height 10
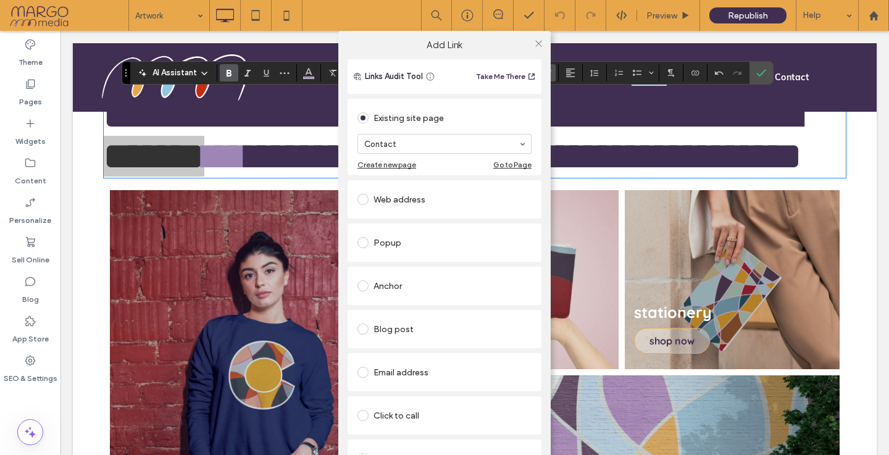
click at [529, 43] on div at bounding box center [538, 43] width 19 height 19
click at [539, 41] on icon at bounding box center [538, 43] width 9 height 9
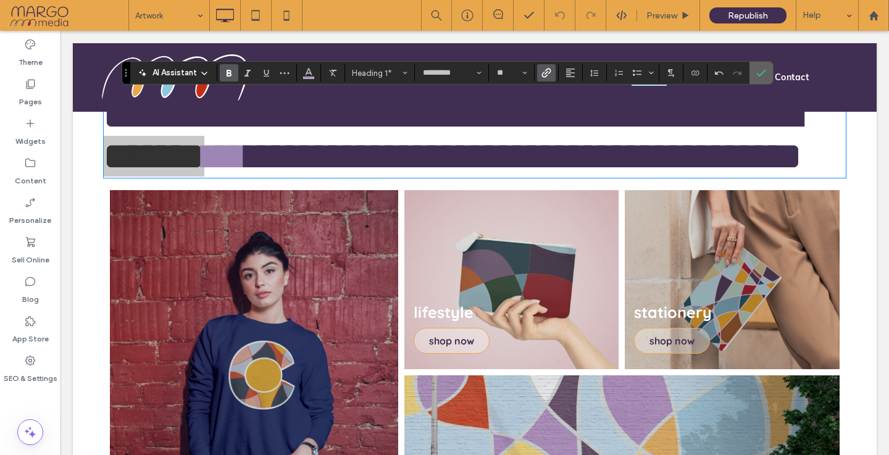
click at [763, 76] on icon "Confirm" at bounding box center [762, 73] width 10 height 10
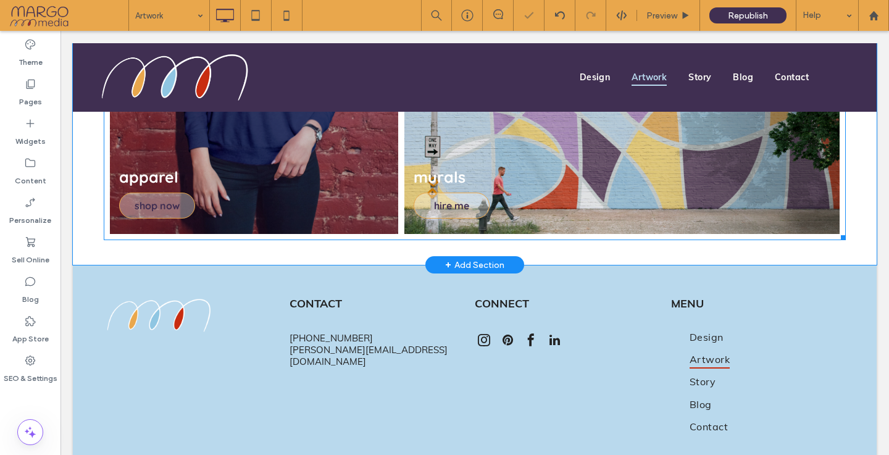
scroll to position [656, 0]
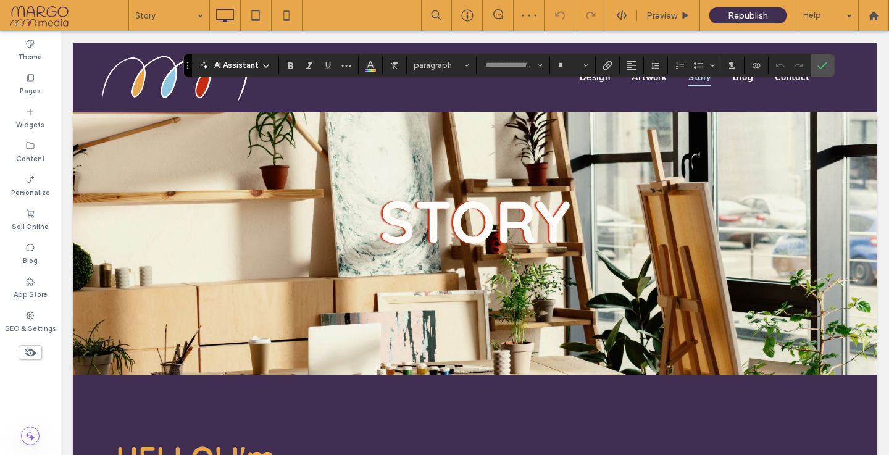
scroll to position [397, 0]
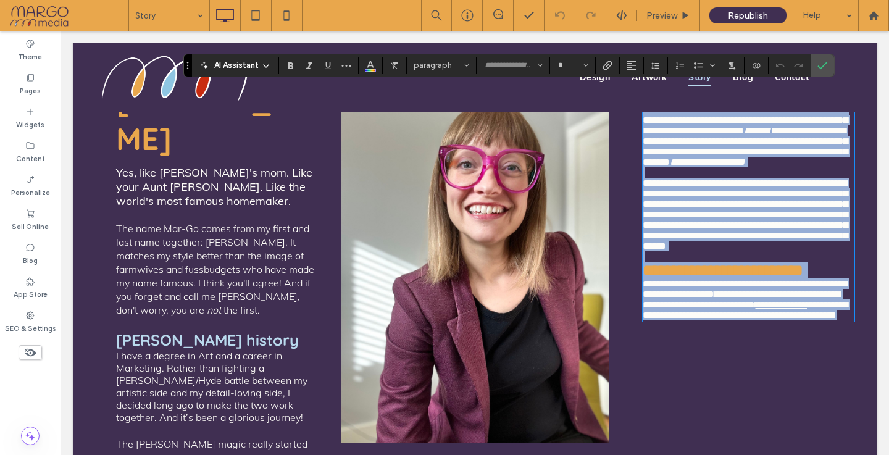
click at [736, 299] on link "**********" at bounding box center [767, 294] width 104 height 9
type input "****"
type input "**"
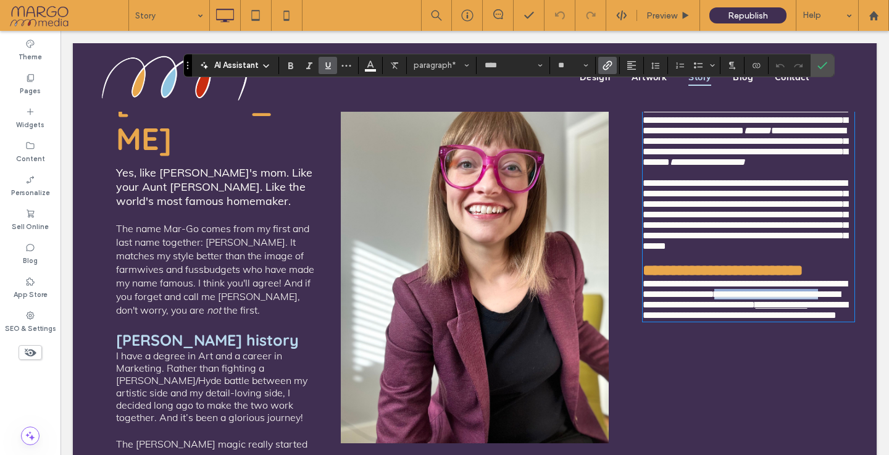
drag, startPoint x: 736, startPoint y: 357, endPoint x: 679, endPoint y: 369, distance: 58.8
click at [715, 299] on link "**********" at bounding box center [767, 294] width 104 height 9
click at [612, 65] on icon "Link" at bounding box center [608, 66] width 10 height 10
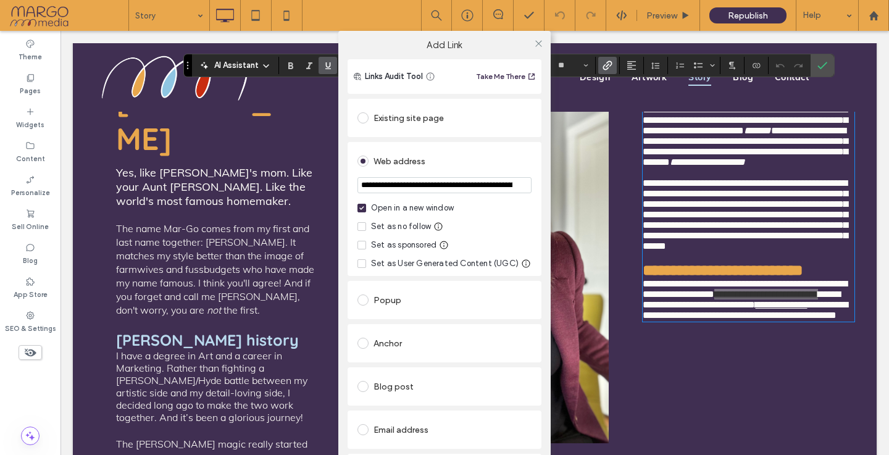
click at [389, 119] on div "Existing site page" at bounding box center [445, 118] width 174 height 20
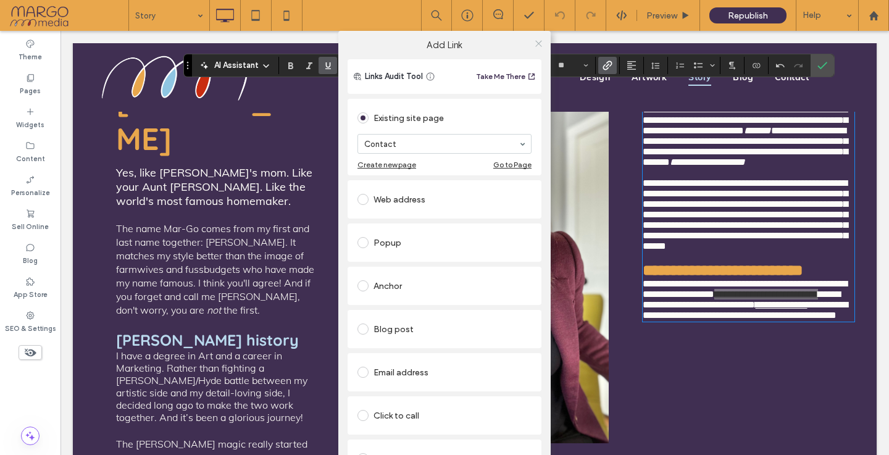
click at [536, 44] on use at bounding box center [539, 43] width 6 height 6
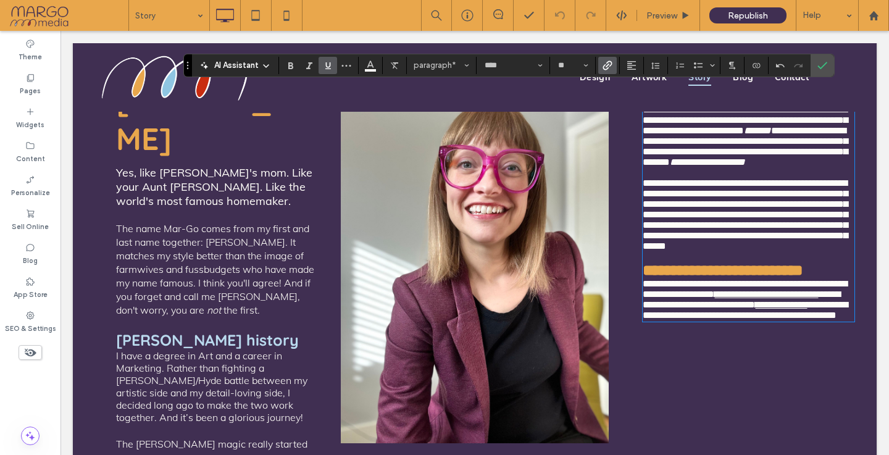
click at [769, 251] on span "**********" at bounding box center [745, 215] width 205 height 72
drag, startPoint x: 824, startPoint y: 59, endPoint x: 763, endPoint y: 28, distance: 68.0
click at [824, 59] on span "Confirm" at bounding box center [823, 65] width 10 height 21
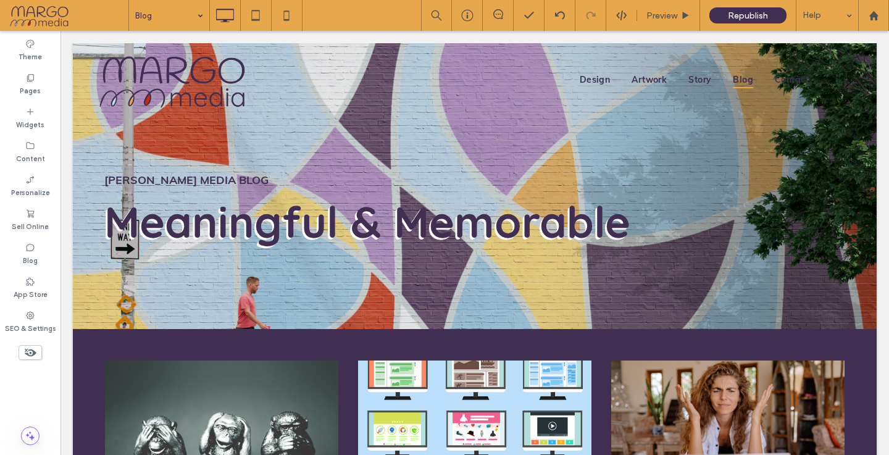
scroll to position [0, 0]
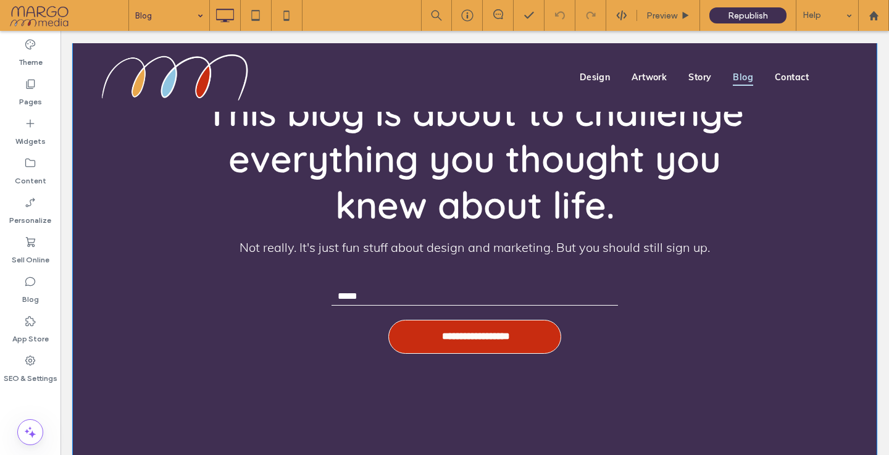
scroll to position [703, 0]
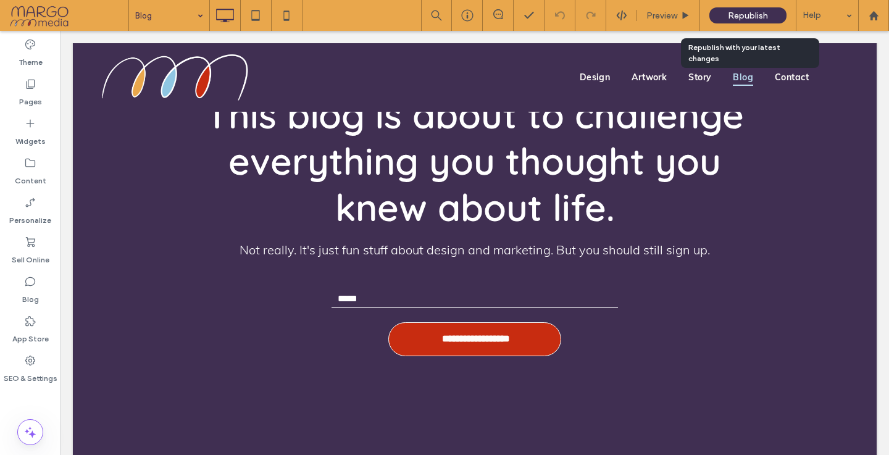
click at [749, 13] on span "Republish" at bounding box center [748, 16] width 40 height 11
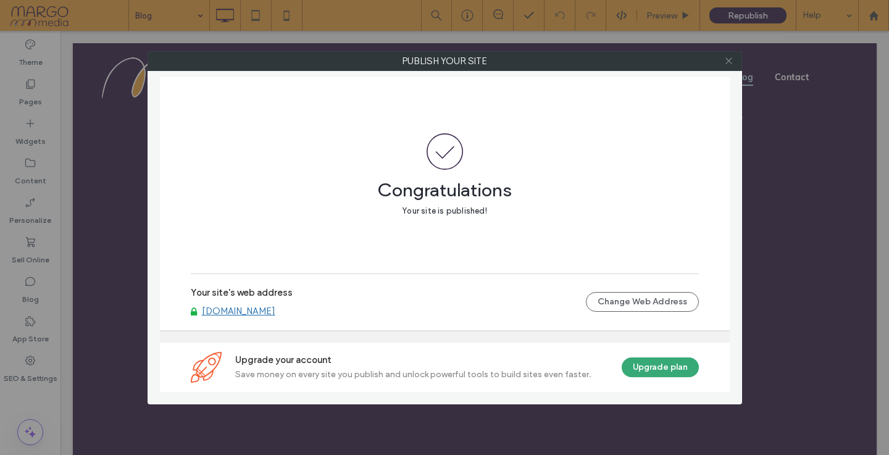
click at [728, 65] on span at bounding box center [729, 61] width 9 height 19
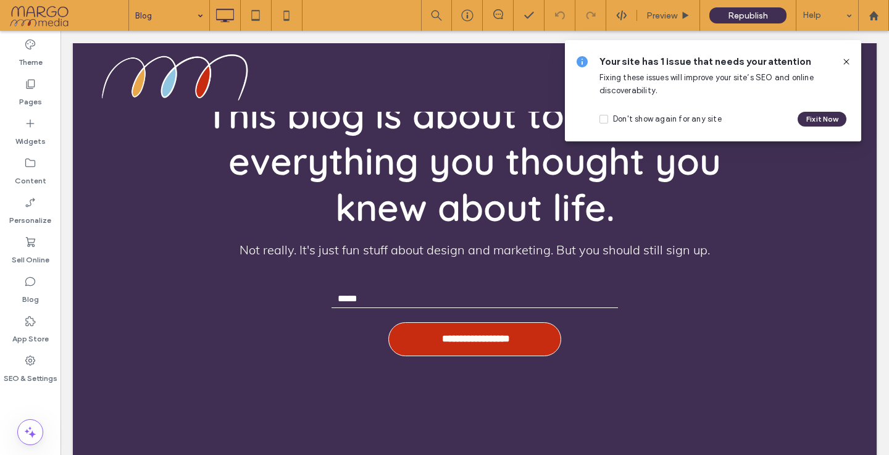
click at [842, 57] on icon at bounding box center [847, 62] width 10 height 10
